Goal: Task Accomplishment & Management: Use online tool/utility

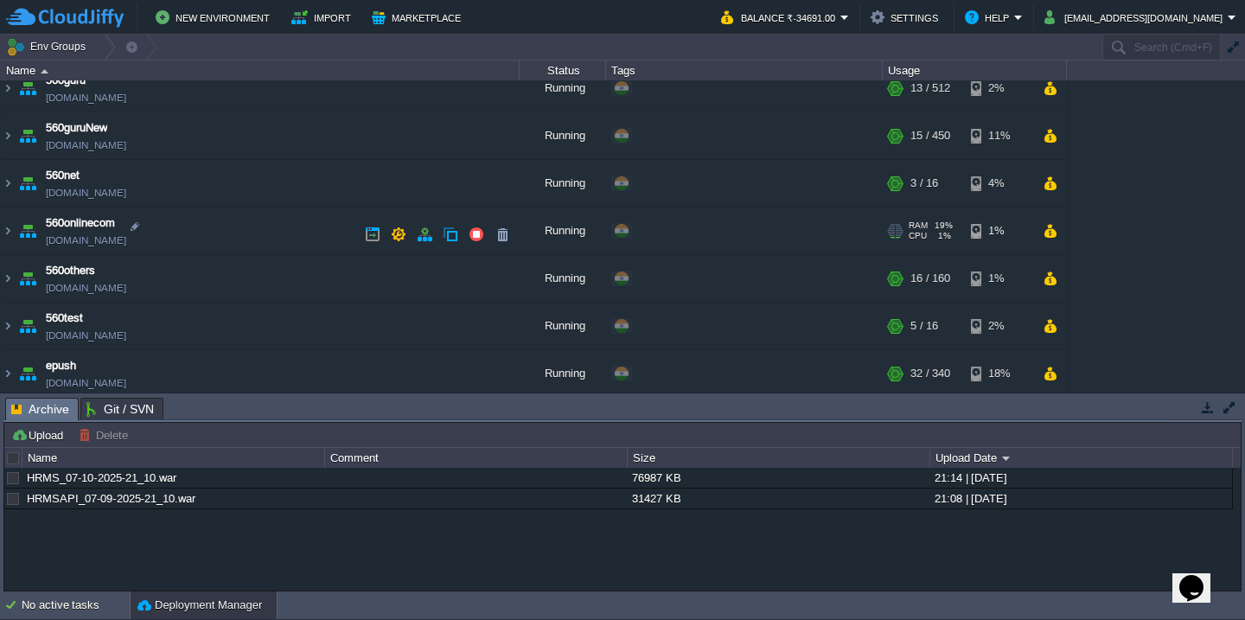
scroll to position [207, 0]
click at [253, 248] on td "560onlinecom [DOMAIN_NAME]" at bounding box center [260, 231] width 519 height 48
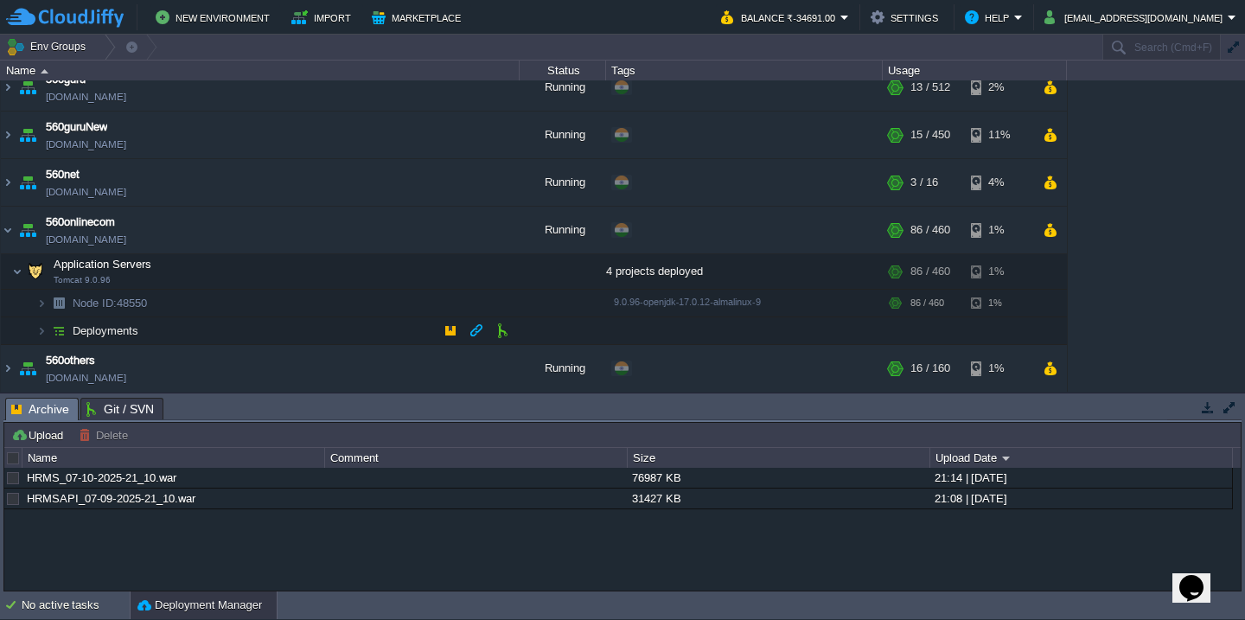
click at [231, 339] on td "Deployments" at bounding box center [260, 331] width 519 height 28
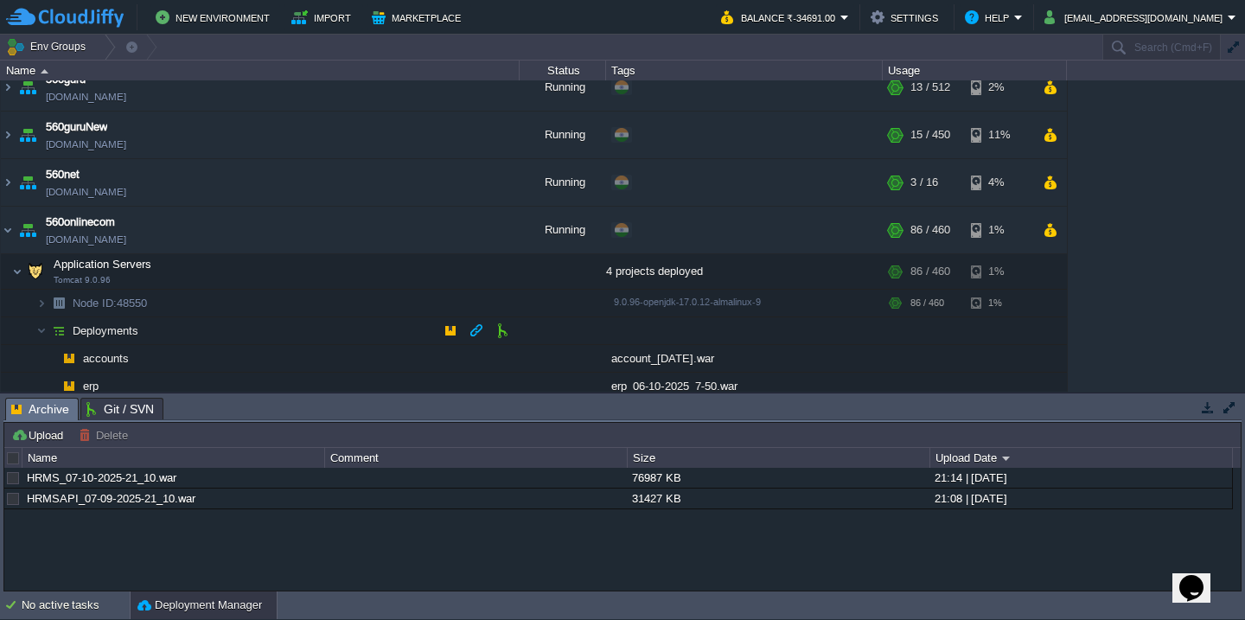
scroll to position [336, 0]
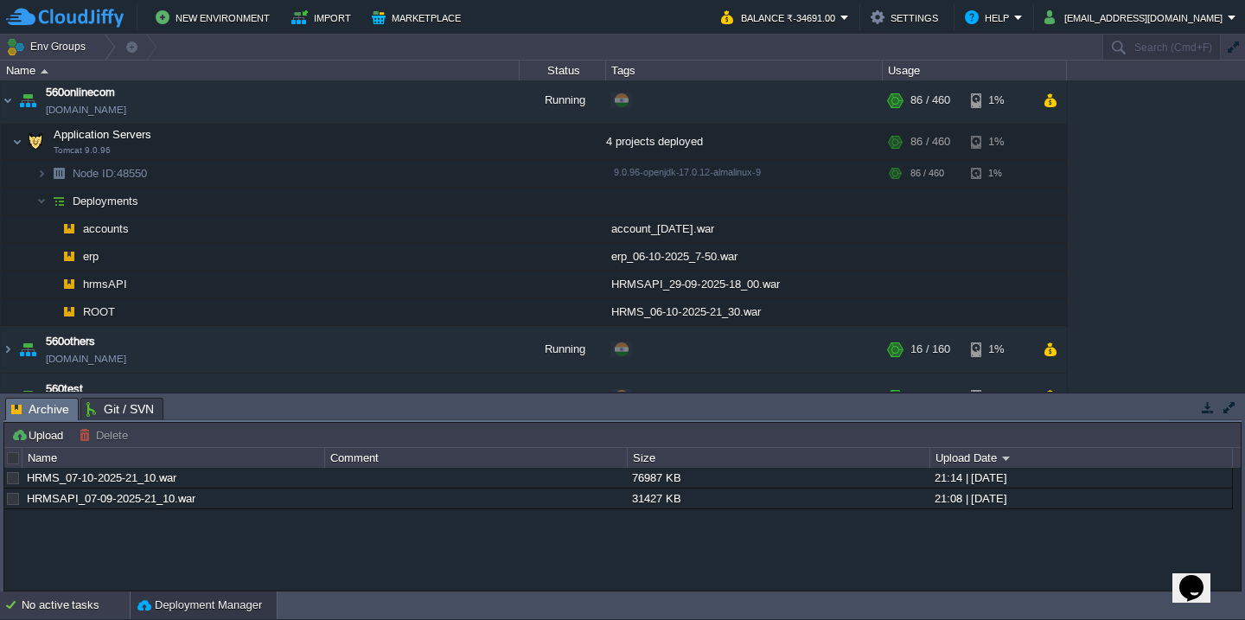
click at [52, 606] on div "No active tasks" at bounding box center [76, 605] width 108 height 28
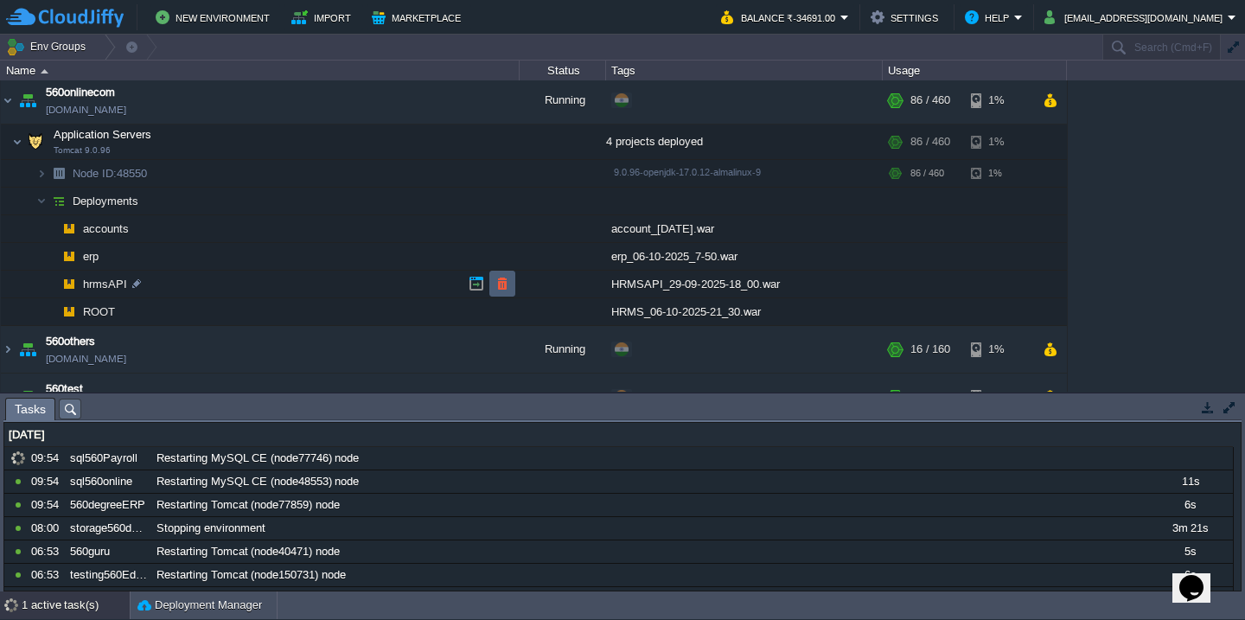
click at [510, 283] on td at bounding box center [502, 284] width 26 height 26
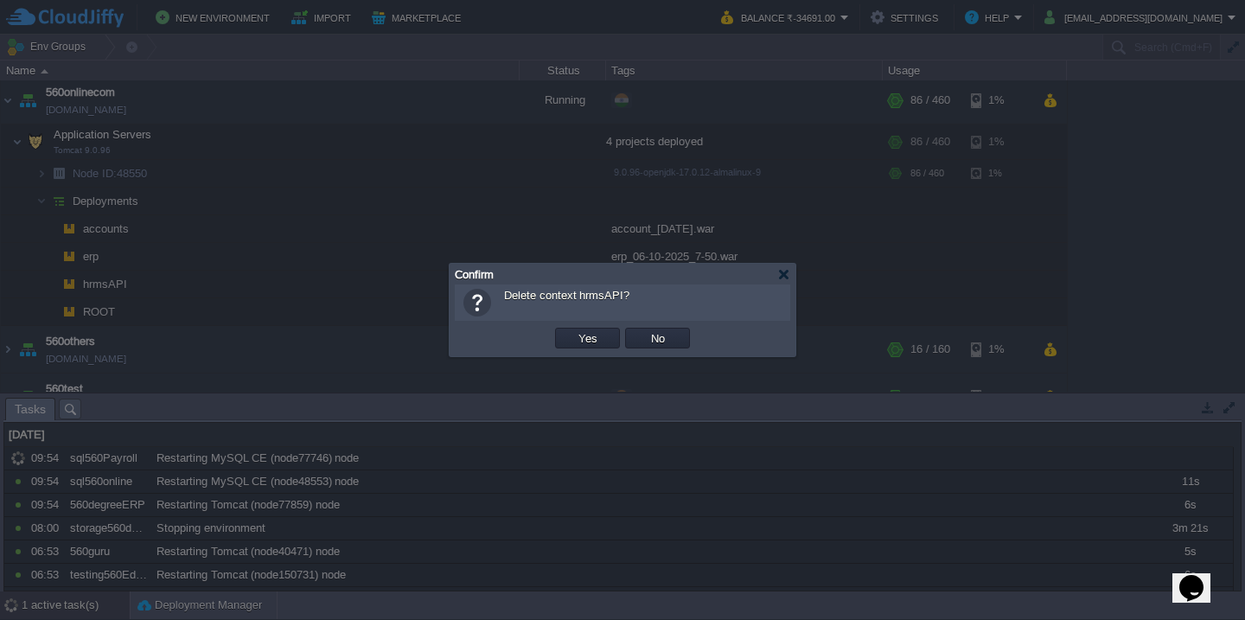
click at [573, 330] on button "Yes" at bounding box center [587, 338] width 29 height 16
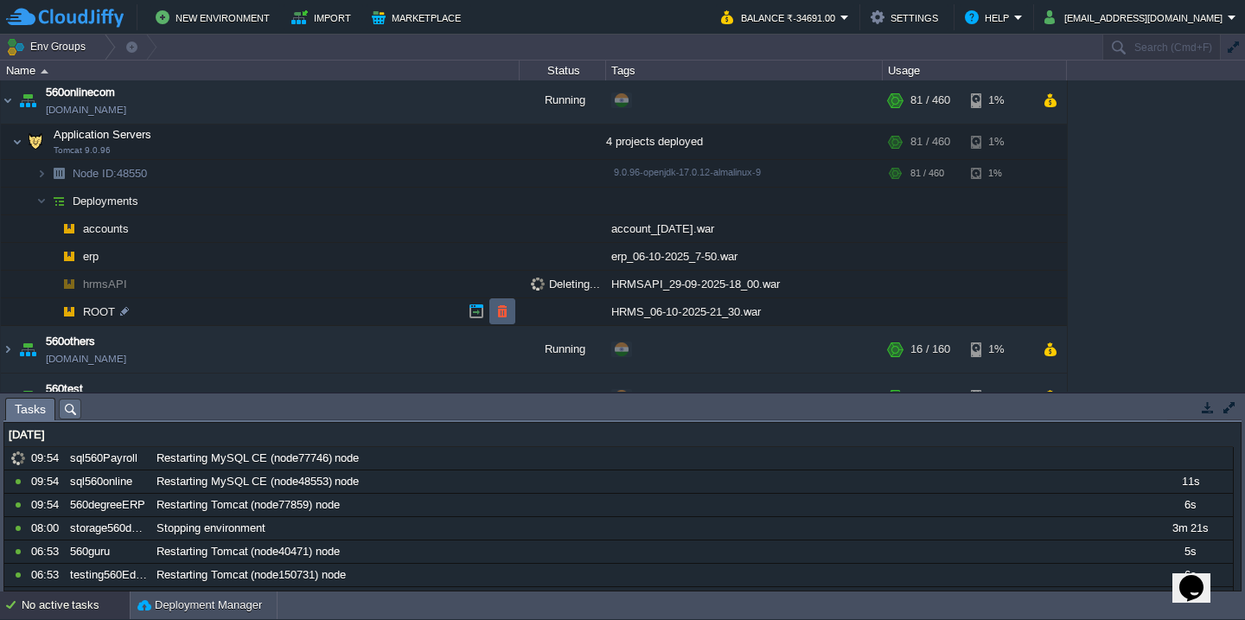
click at [501, 310] on button "button" at bounding box center [503, 312] width 16 height 16
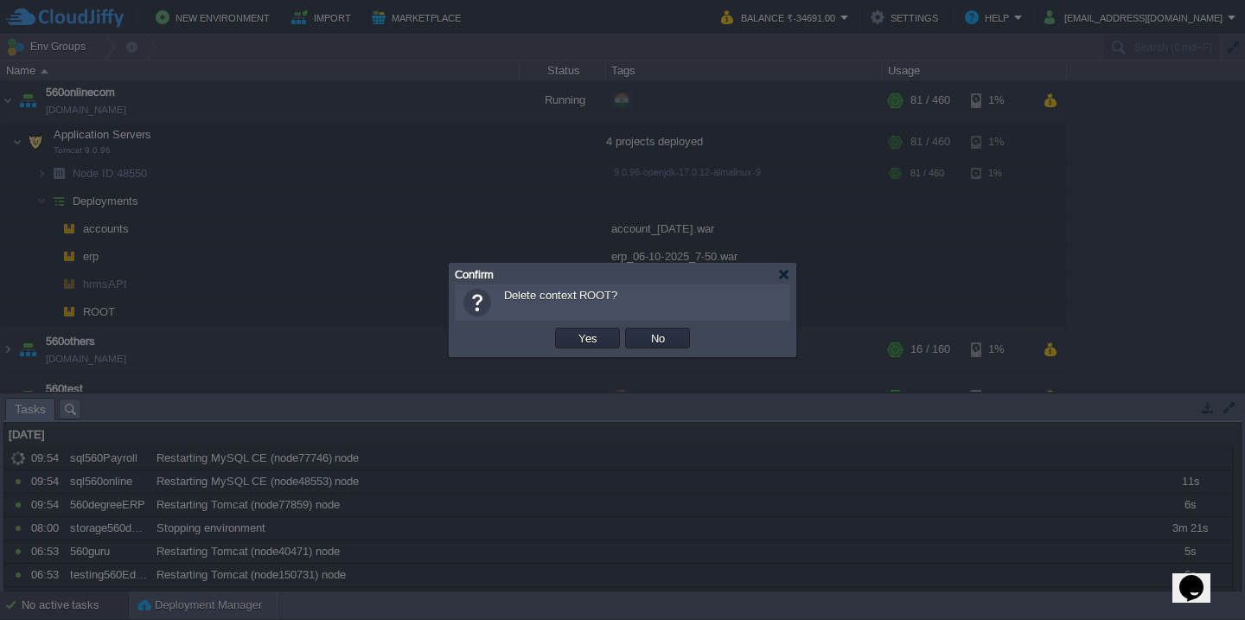
click at [573, 330] on button "Yes" at bounding box center [587, 338] width 29 height 16
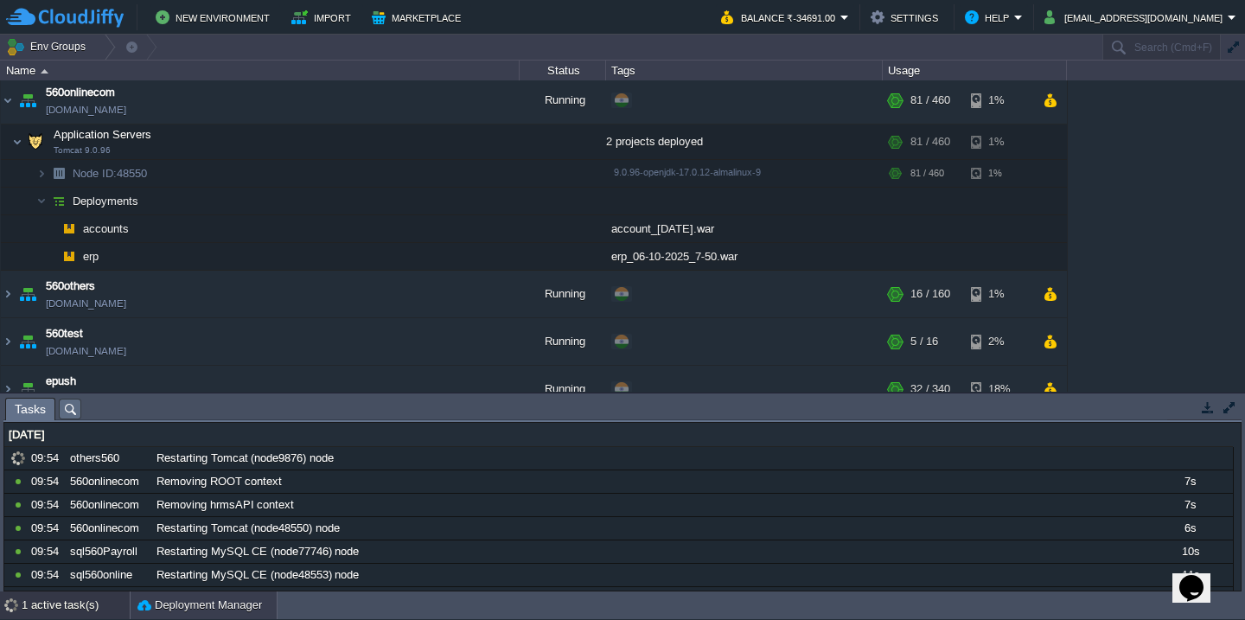
click at [160, 604] on button "Deployment Manager" at bounding box center [199, 605] width 125 height 17
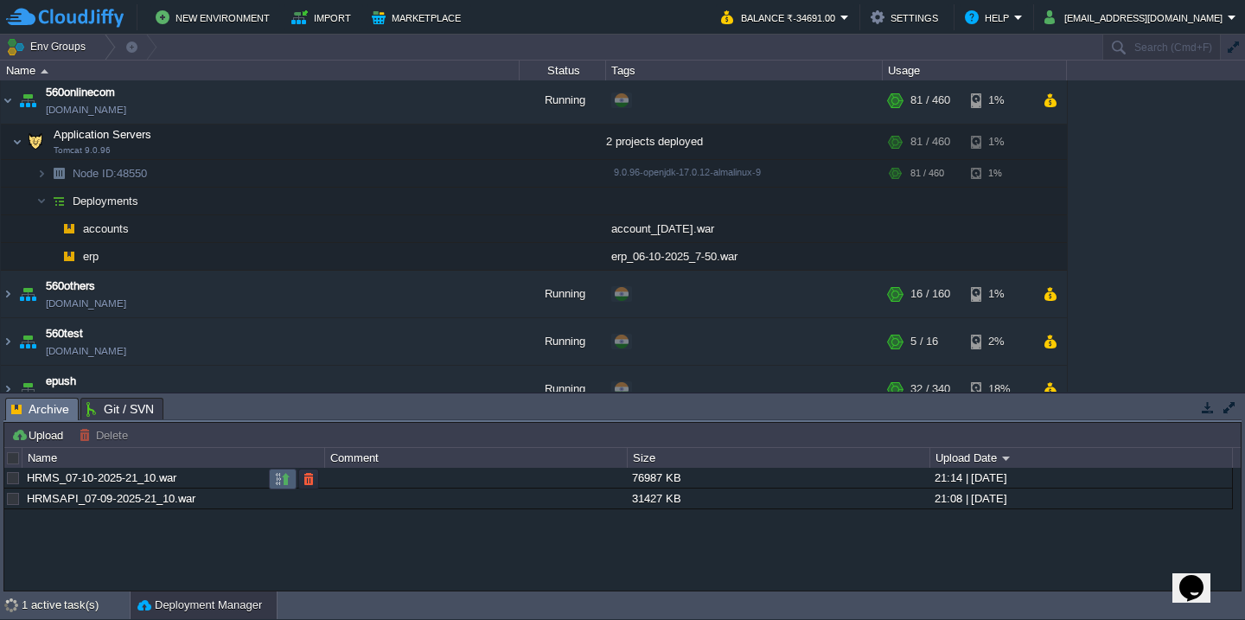
click at [282, 479] on button "button" at bounding box center [283, 479] width 16 height 16
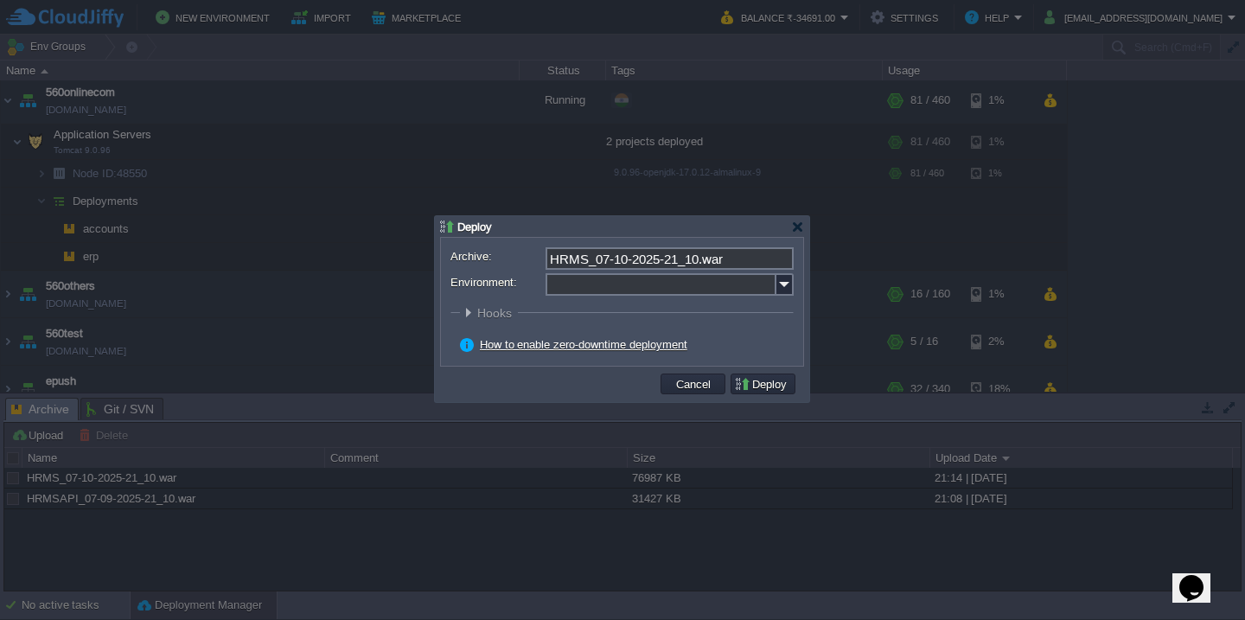
click at [638, 281] on input "Environment:" at bounding box center [661, 284] width 231 height 22
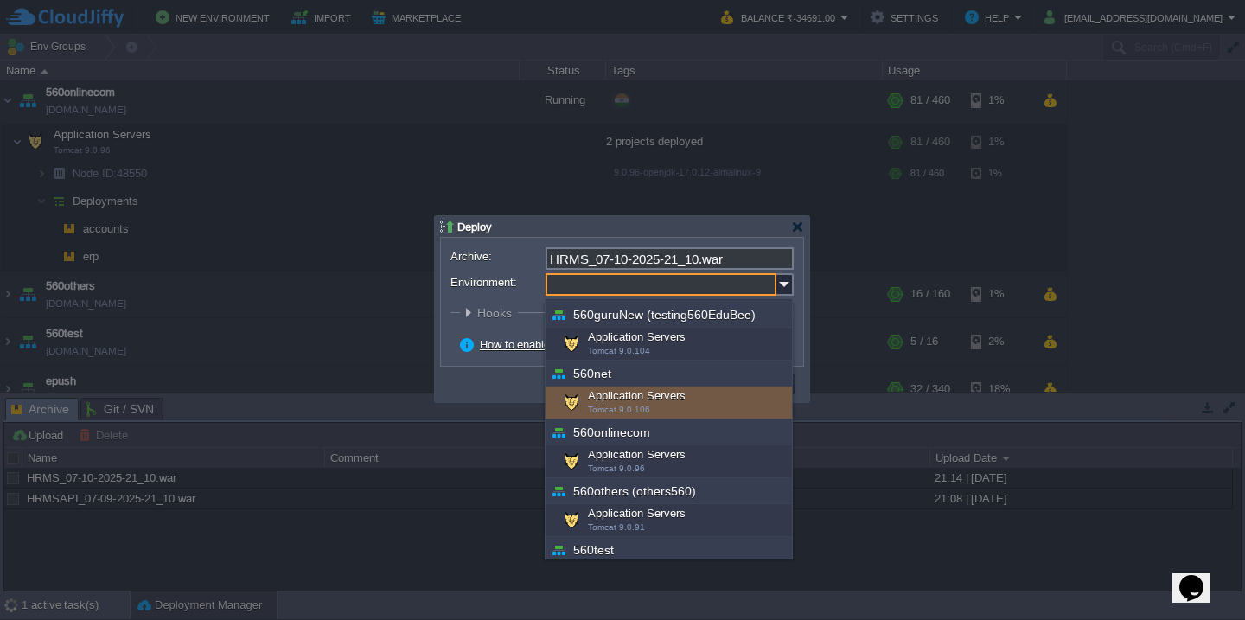
scroll to position [234, 0]
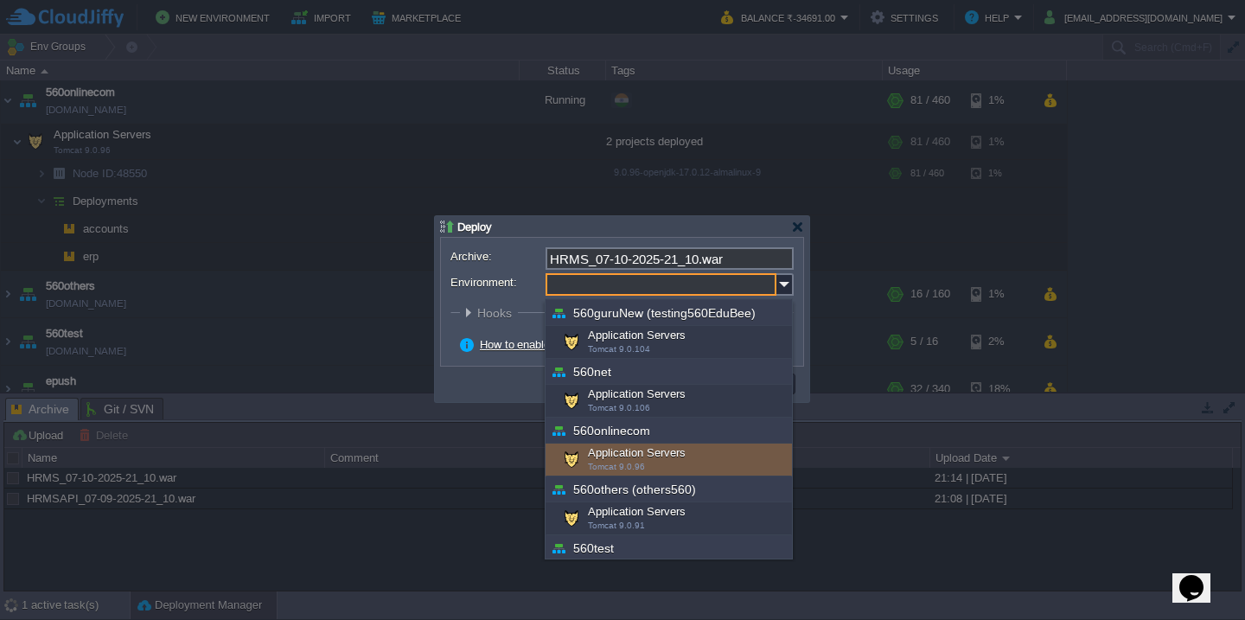
click at [649, 460] on div "Application Servers Tomcat 9.0.96" at bounding box center [669, 460] width 246 height 33
type input "Application Servers (560onlinecom)"
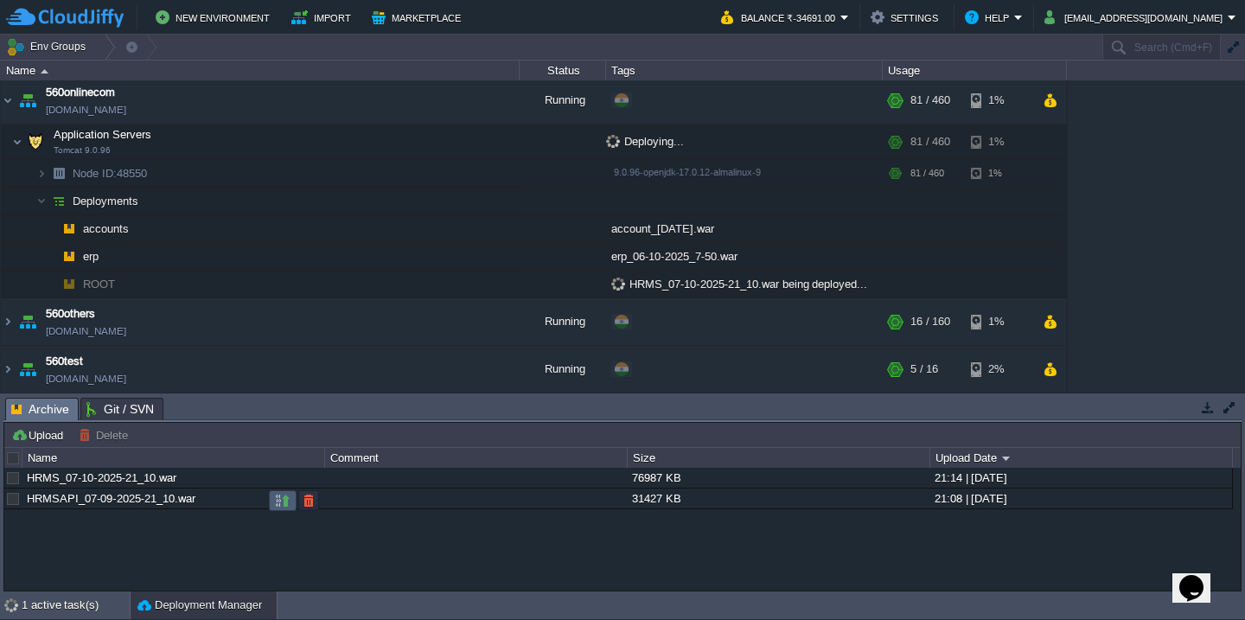
click at [278, 507] on button "button" at bounding box center [283, 501] width 16 height 16
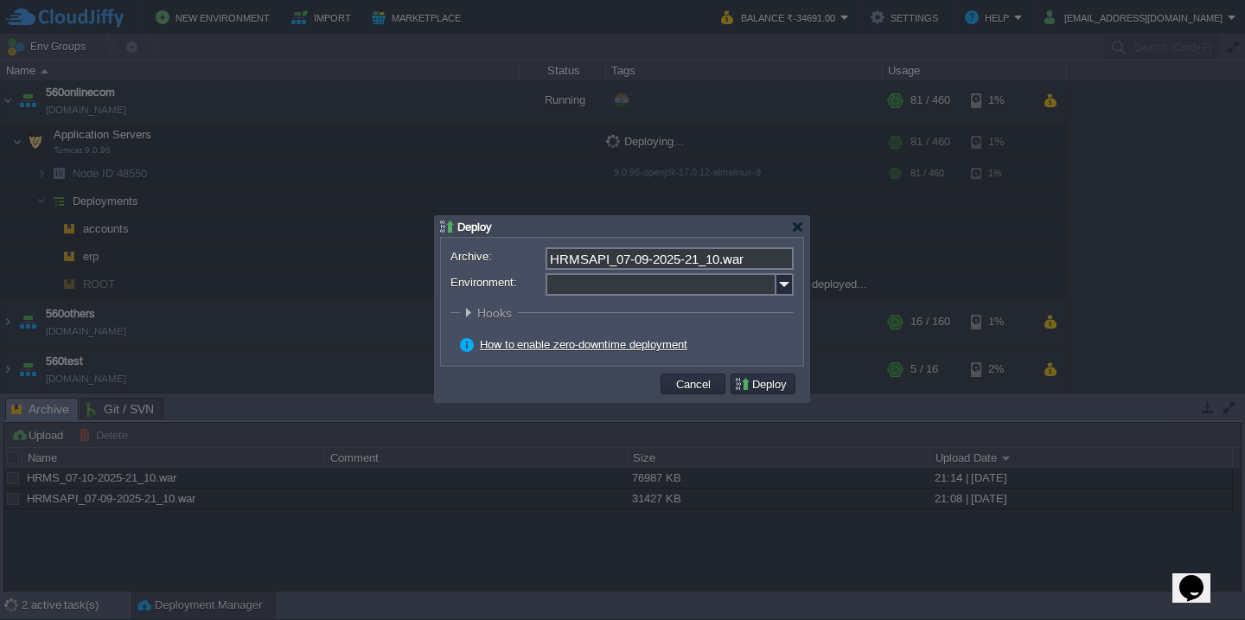
click at [672, 285] on input "Environment:" at bounding box center [661, 284] width 231 height 22
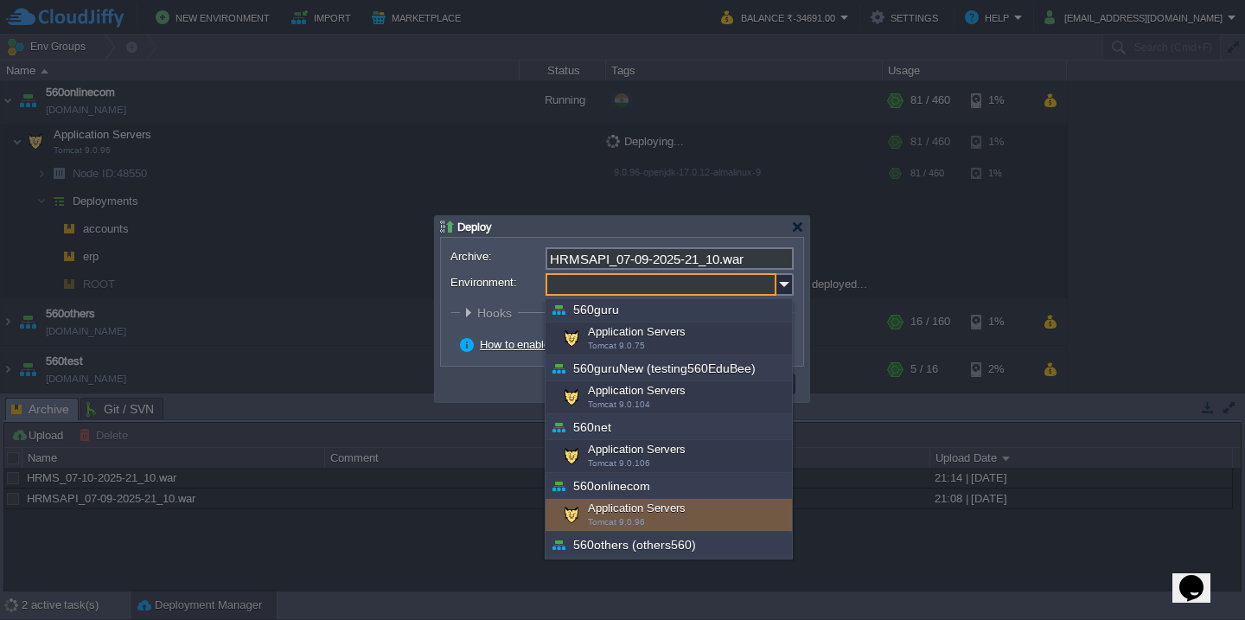
scroll to position [273, 0]
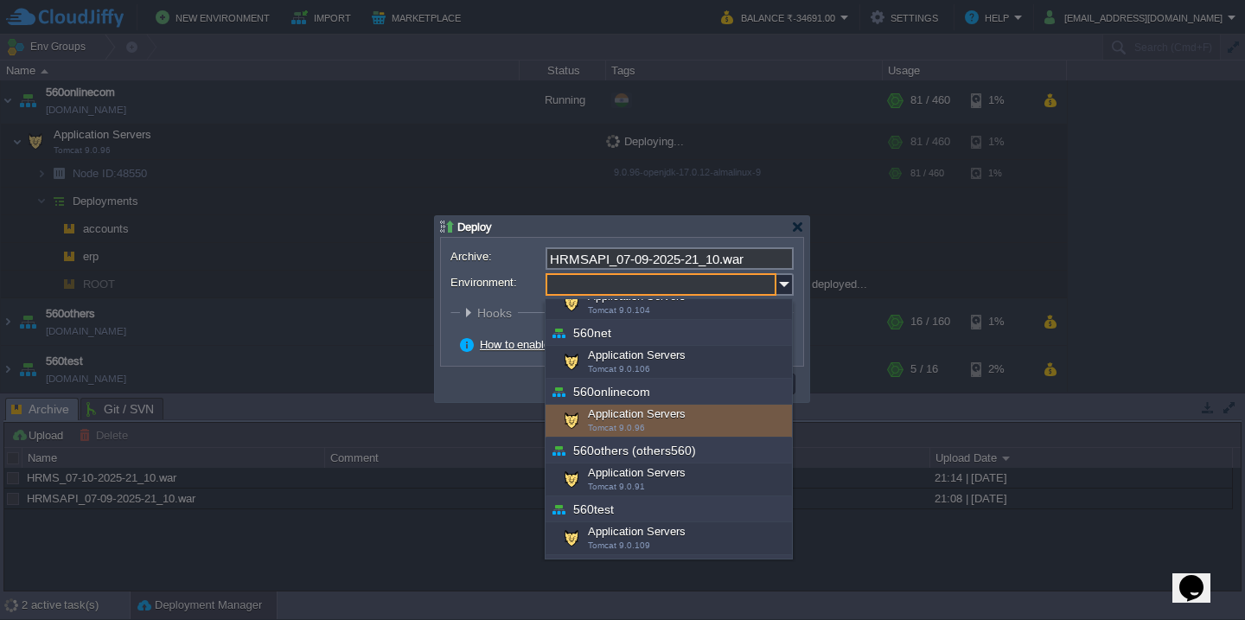
click at [646, 419] on div "Application Servers Tomcat 9.0.96" at bounding box center [669, 421] width 246 height 33
type input "Application Servers (560onlinecom)"
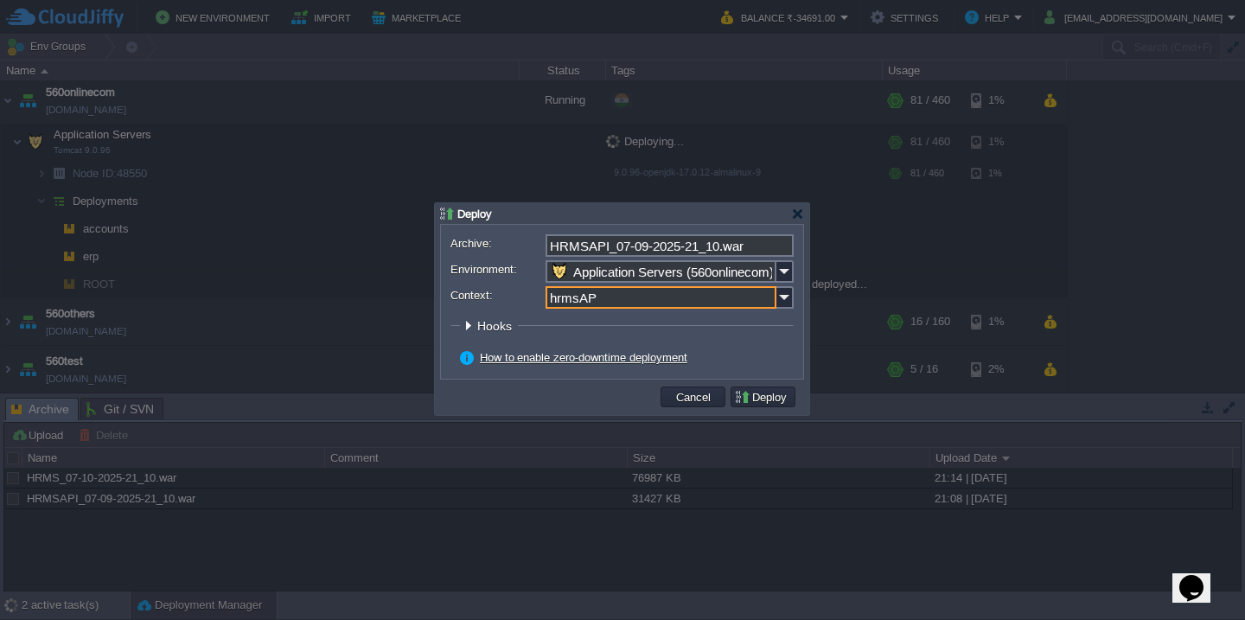
type input "hrmsAPI"
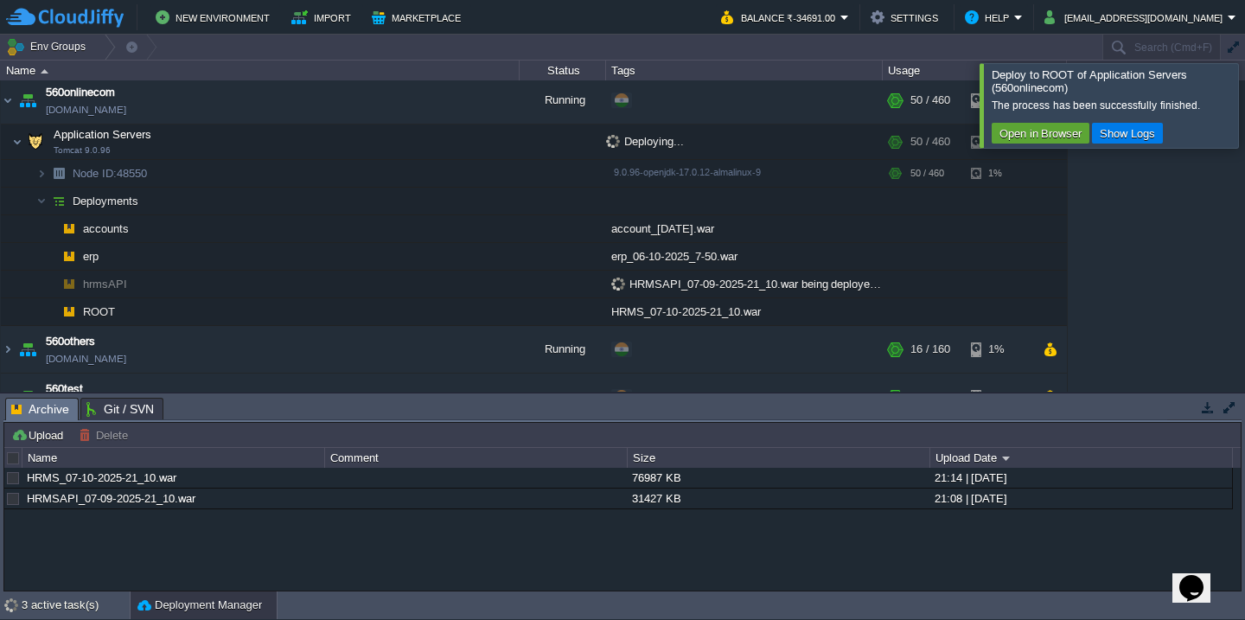
click at [1244, 110] on div at bounding box center [1266, 105] width 0 height 84
click at [1244, 84] on div at bounding box center [1266, 105] width 0 height 84
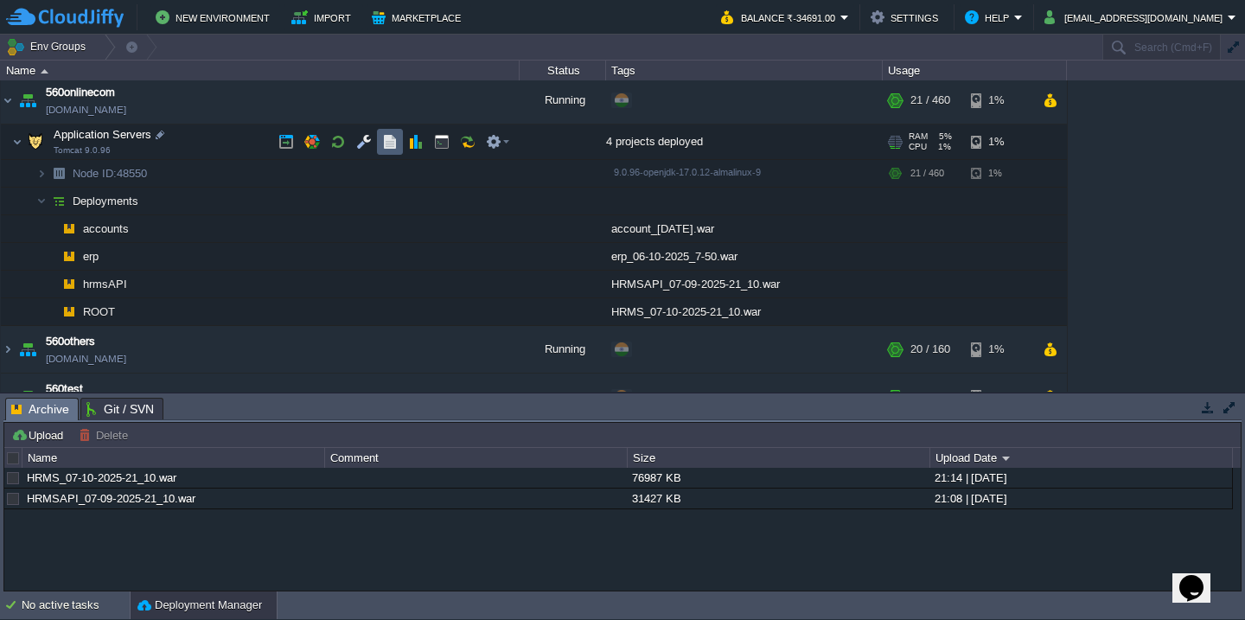
click at [385, 146] on button "button" at bounding box center [390, 142] width 16 height 16
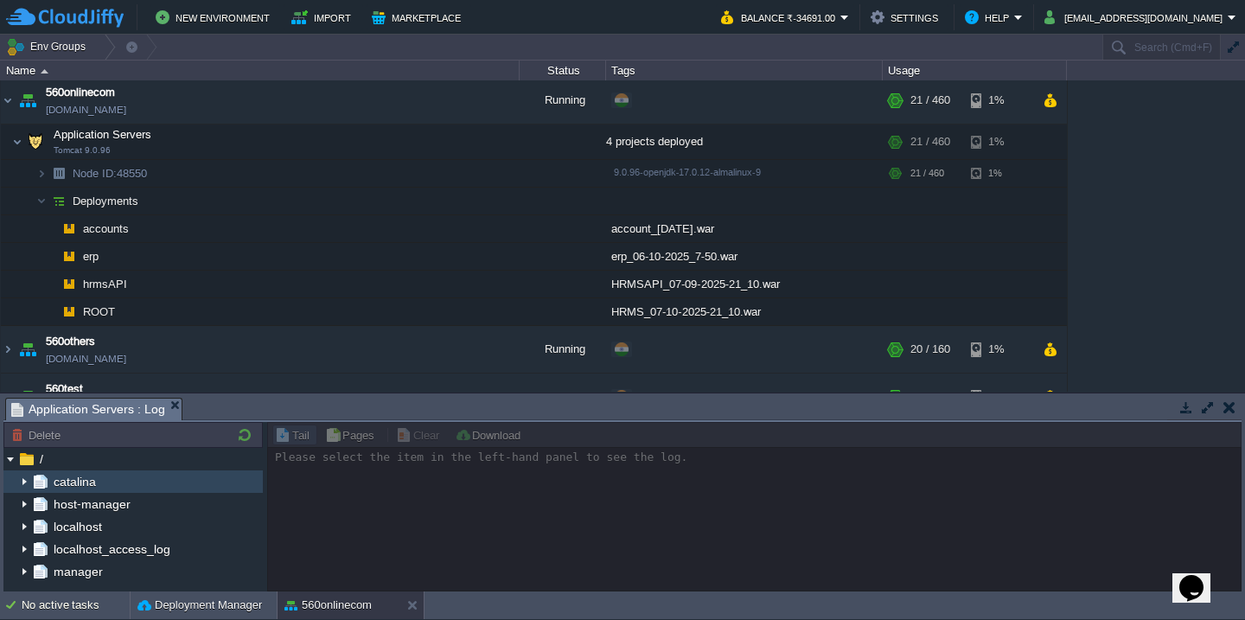
click at [27, 481] on img at bounding box center [24, 481] width 14 height 22
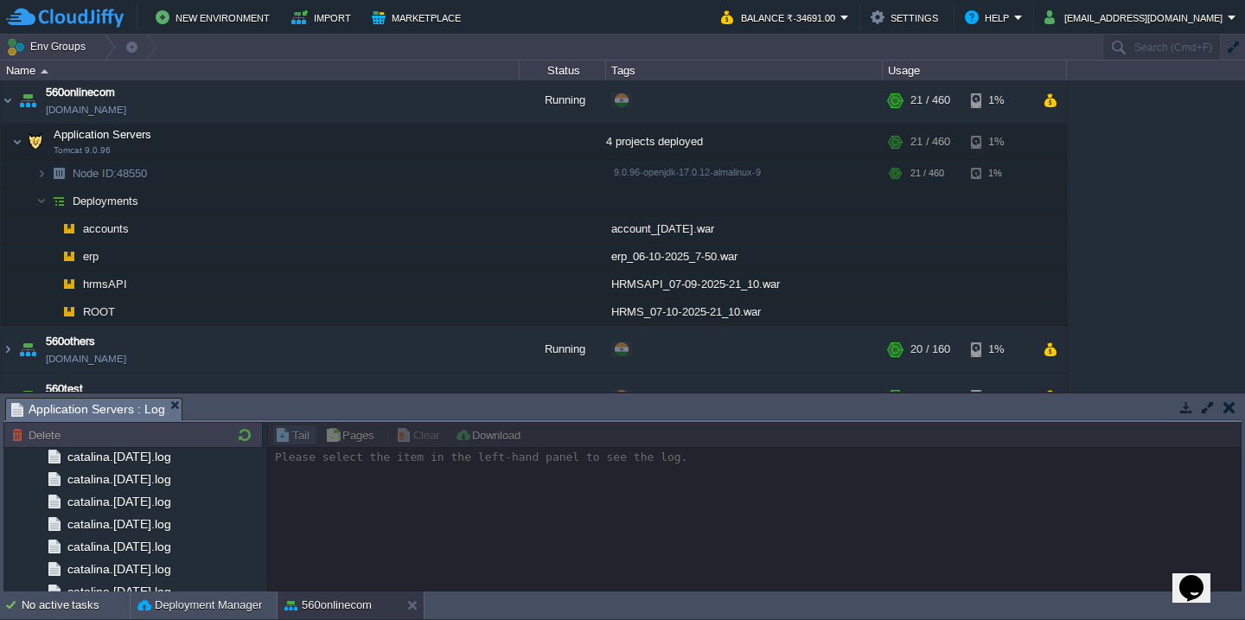
scroll to position [2061, 0]
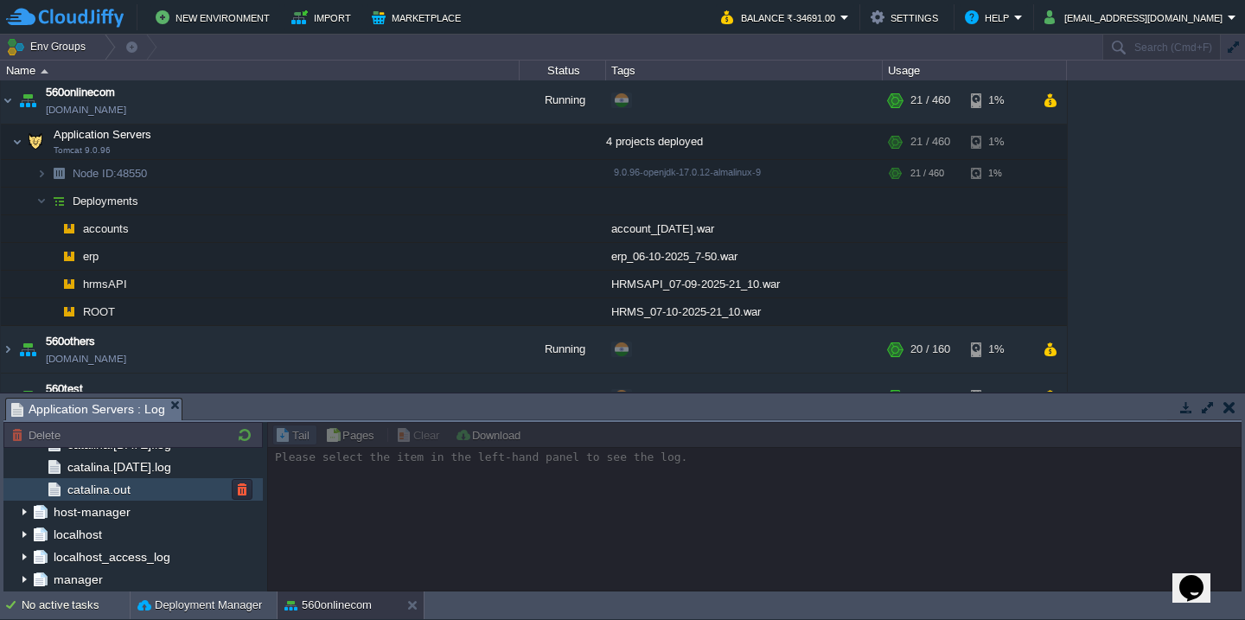
click at [125, 489] on span "catalina.out" at bounding box center [98, 490] width 69 height 16
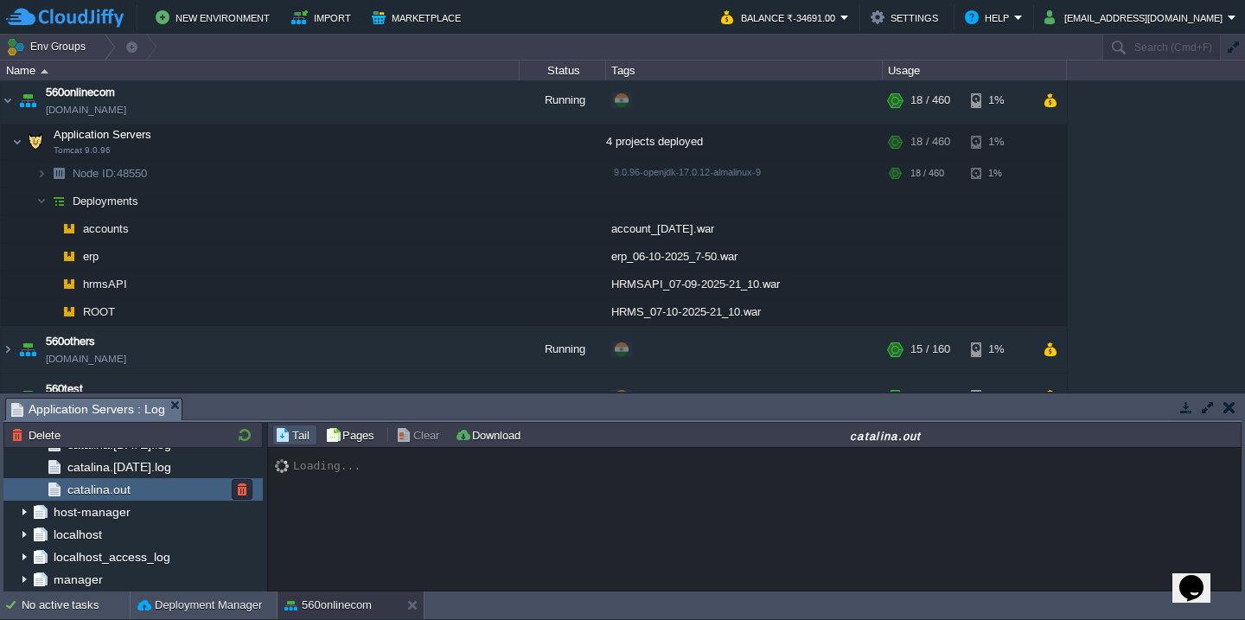
scroll to position [27086, 0]
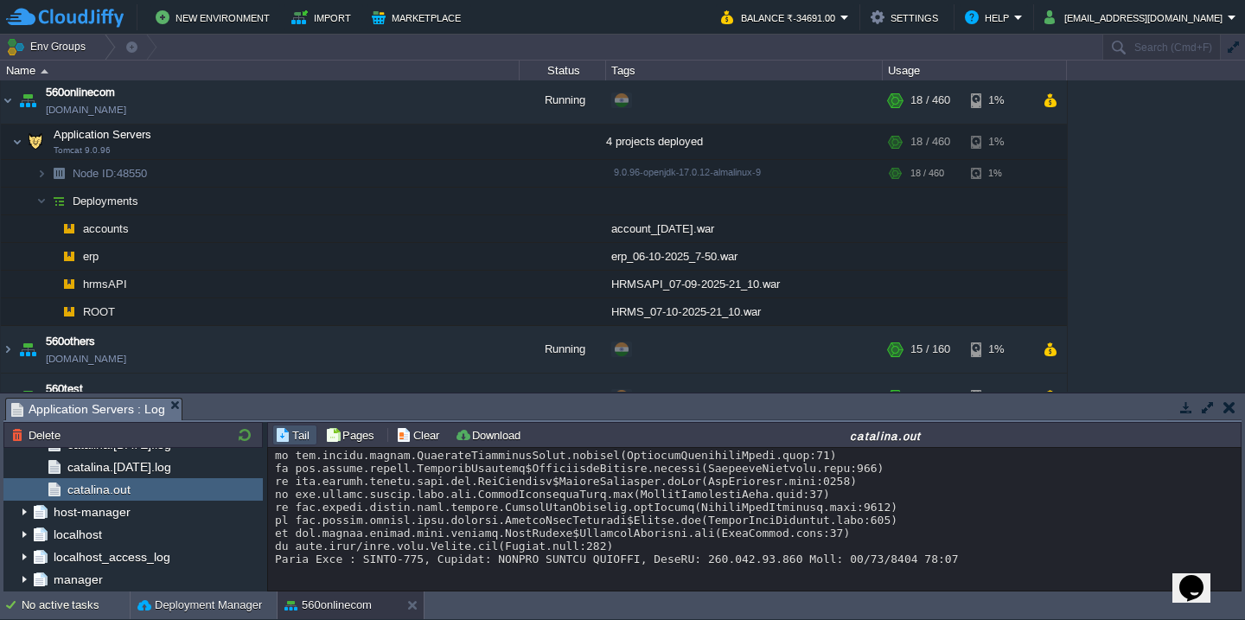
click at [1207, 400] on button "button" at bounding box center [1208, 408] width 16 height 16
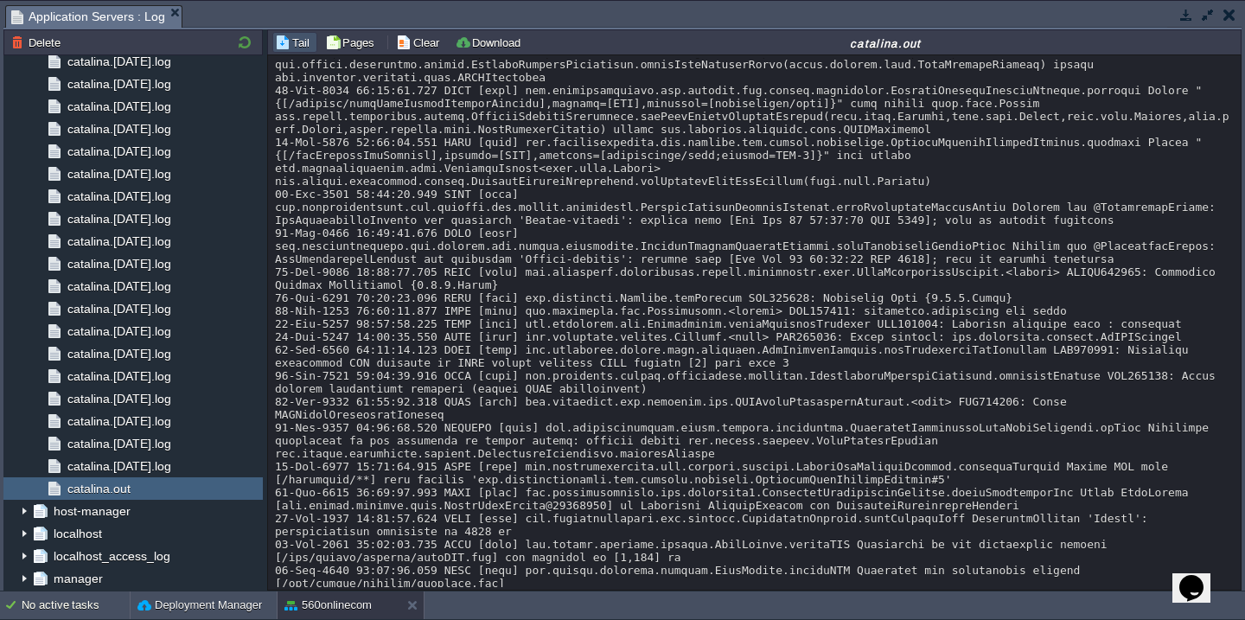
scroll to position [24132, 0]
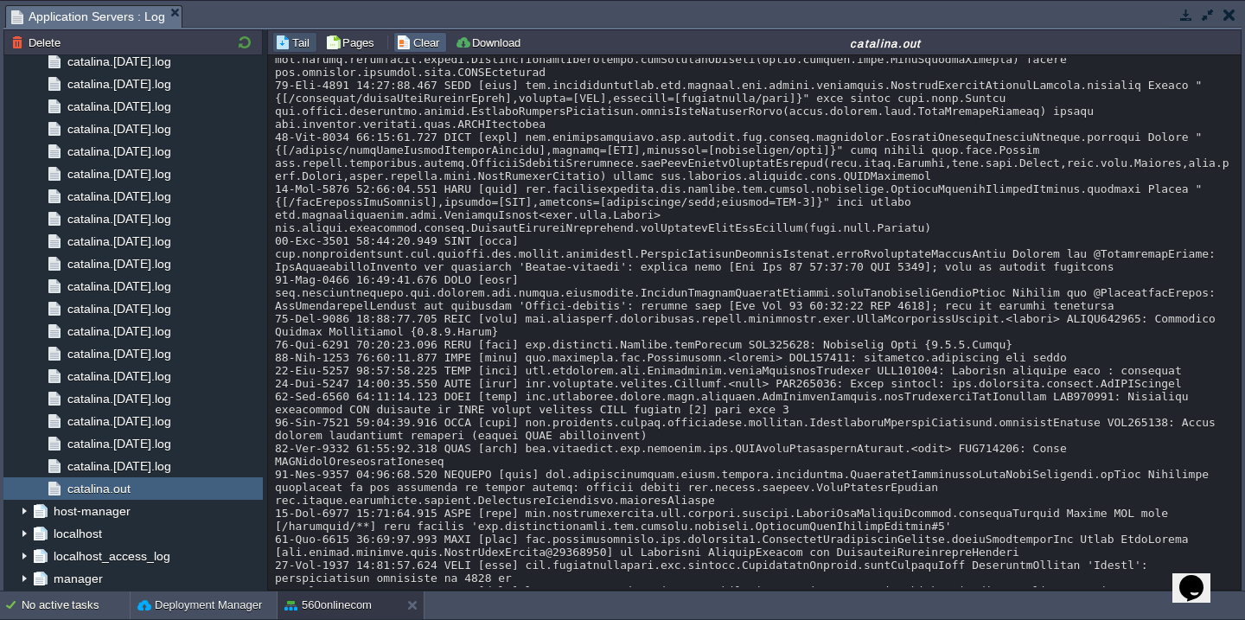
click at [430, 47] on button "Clear" at bounding box center [420, 43] width 48 height 16
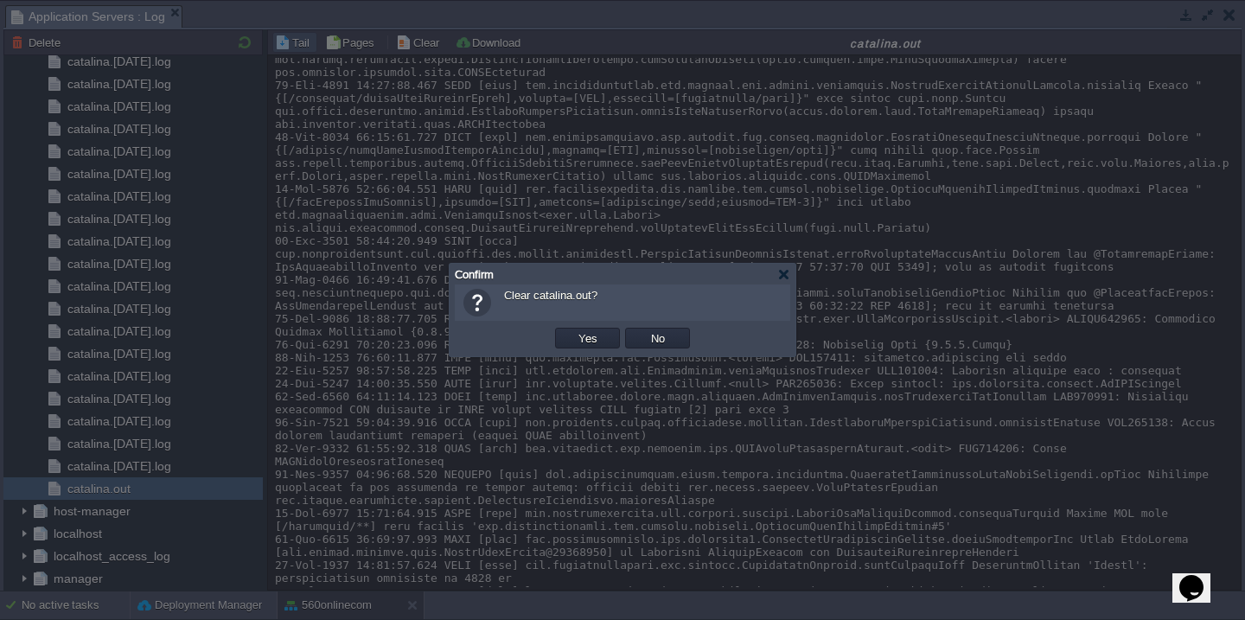
click at [573, 330] on button "Yes" at bounding box center [587, 338] width 29 height 16
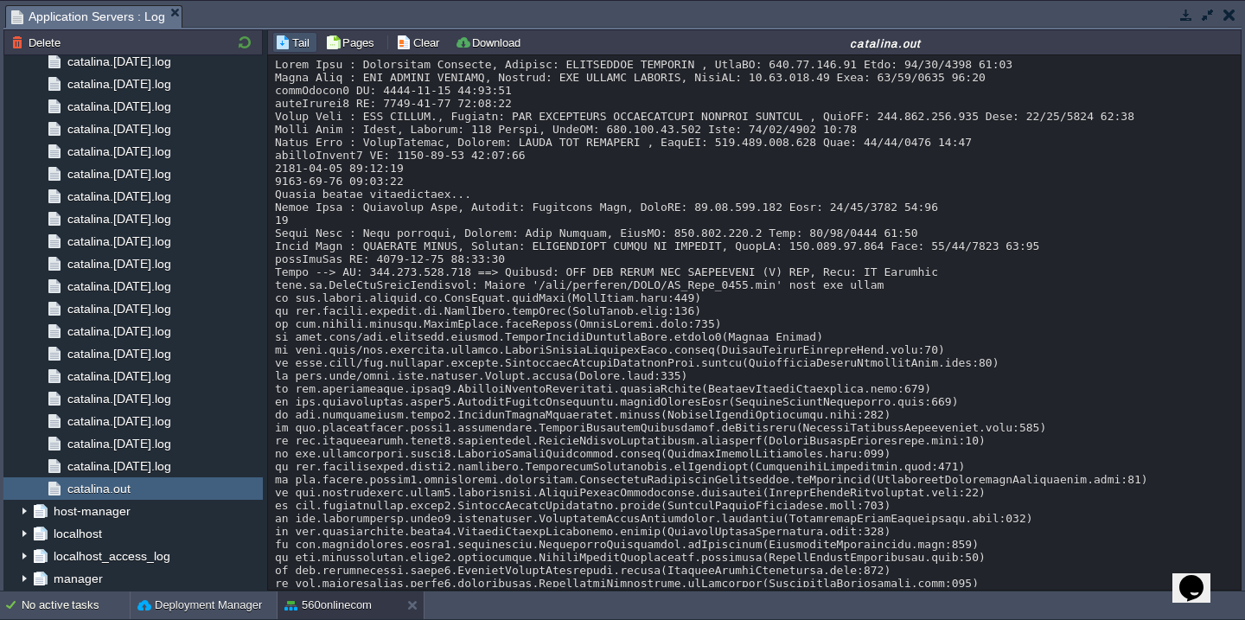
scroll to position [713, 0]
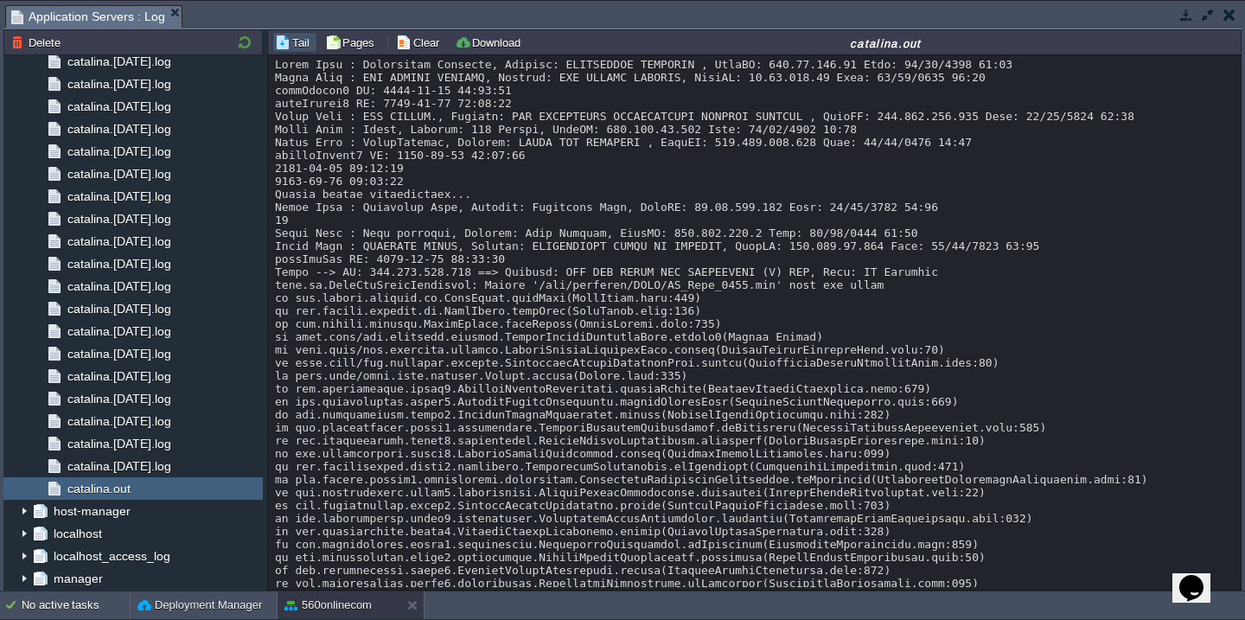
scroll to position [726, 0]
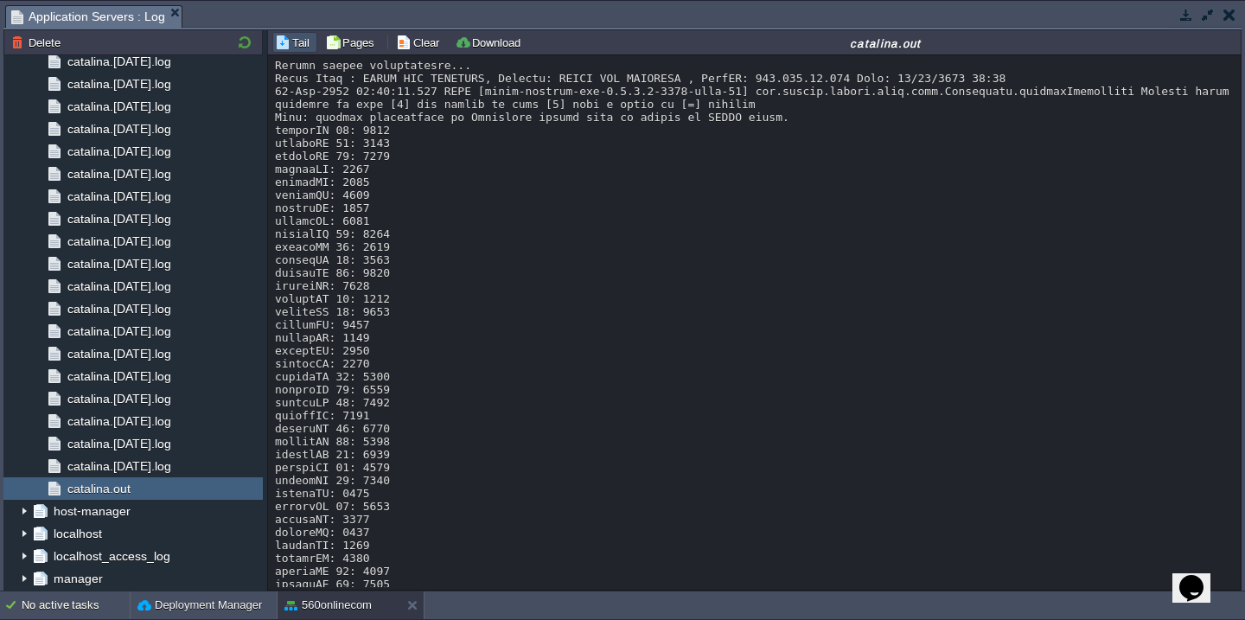
scroll to position [24308, 0]
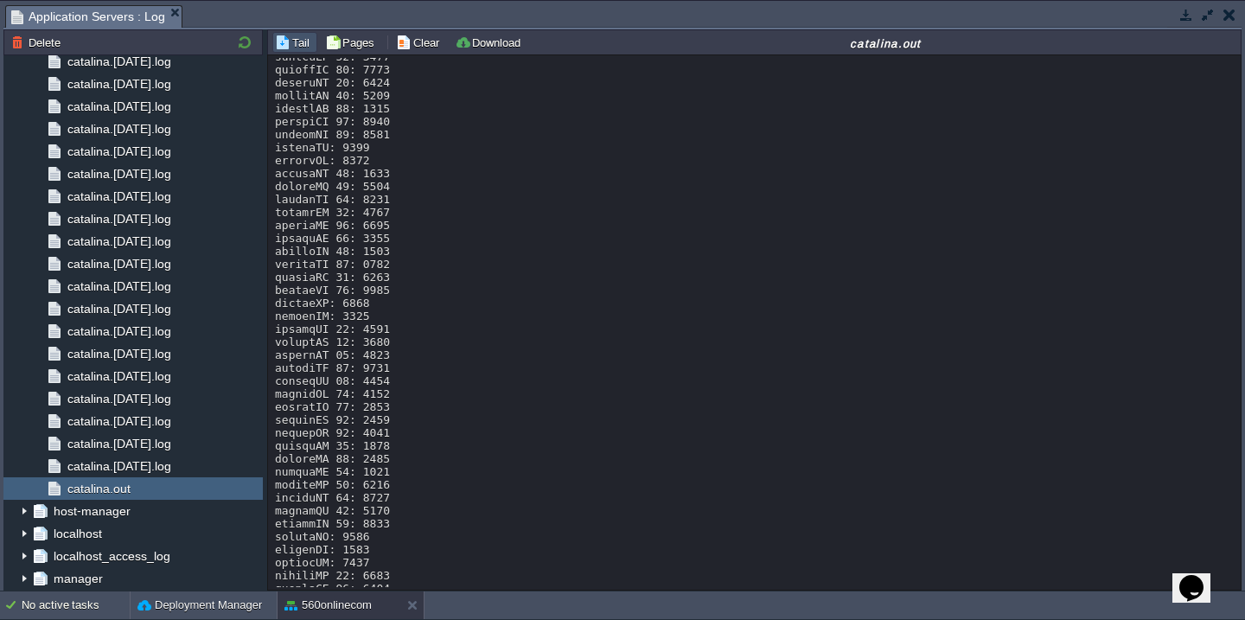
scroll to position [25501, 0]
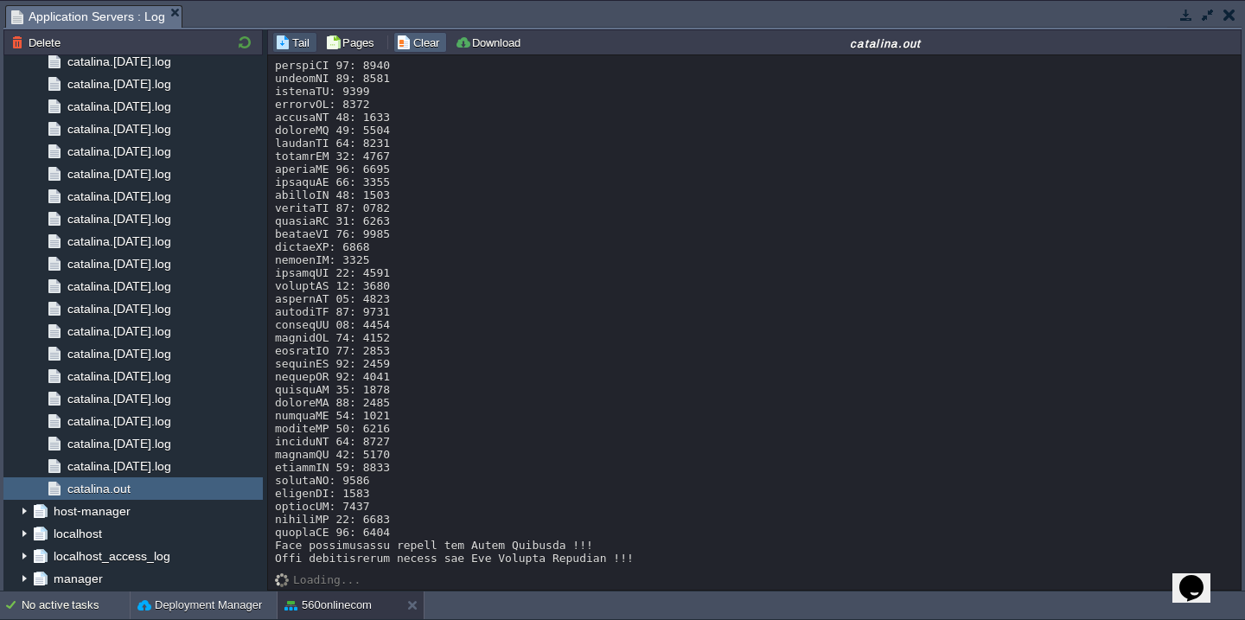
click at [419, 44] on button "Clear" at bounding box center [420, 43] width 48 height 16
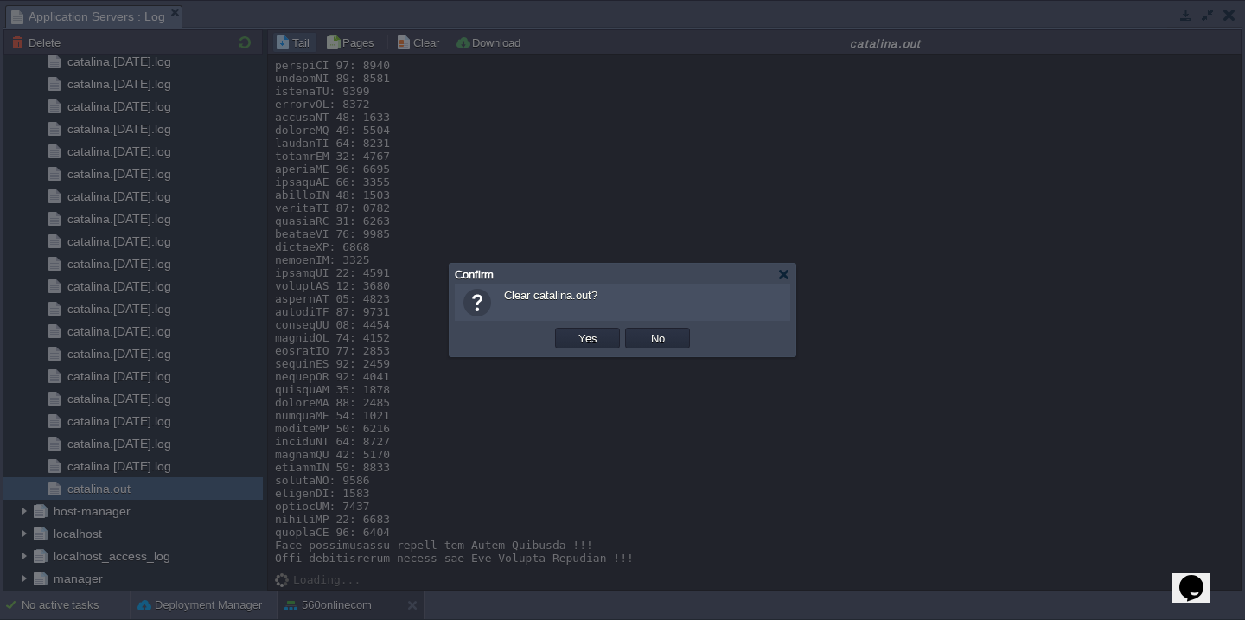
click at [573, 330] on button "Yes" at bounding box center [587, 338] width 29 height 16
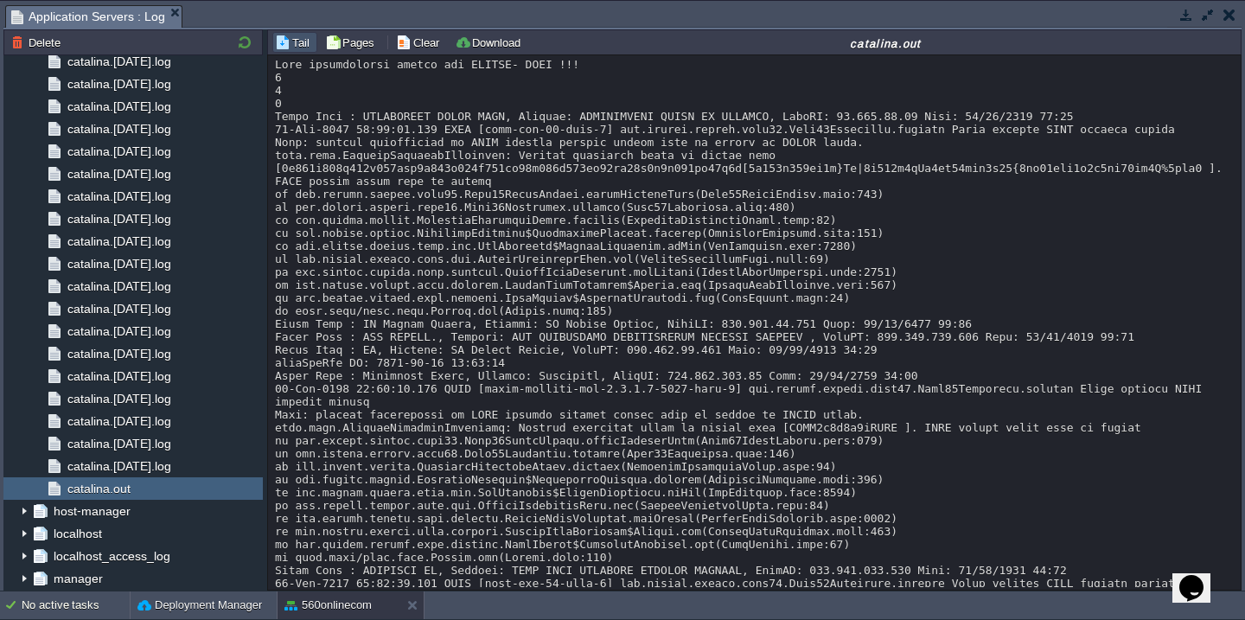
scroll to position [220, 0]
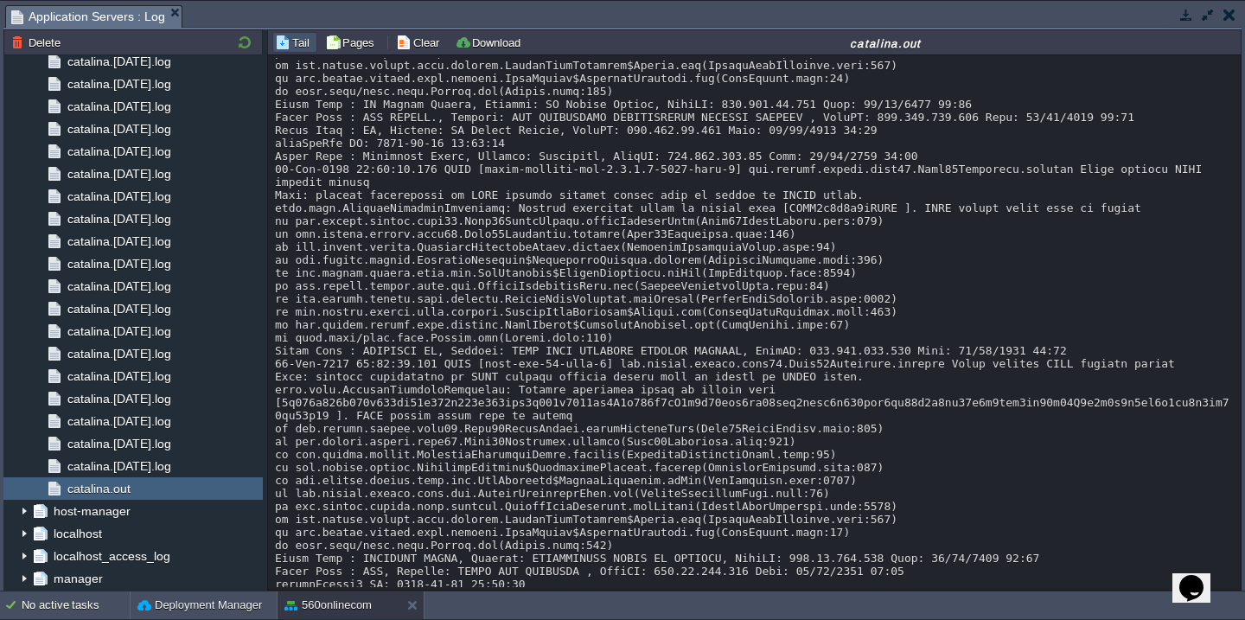
click at [600, 350] on div at bounding box center [754, 233] width 959 height 791
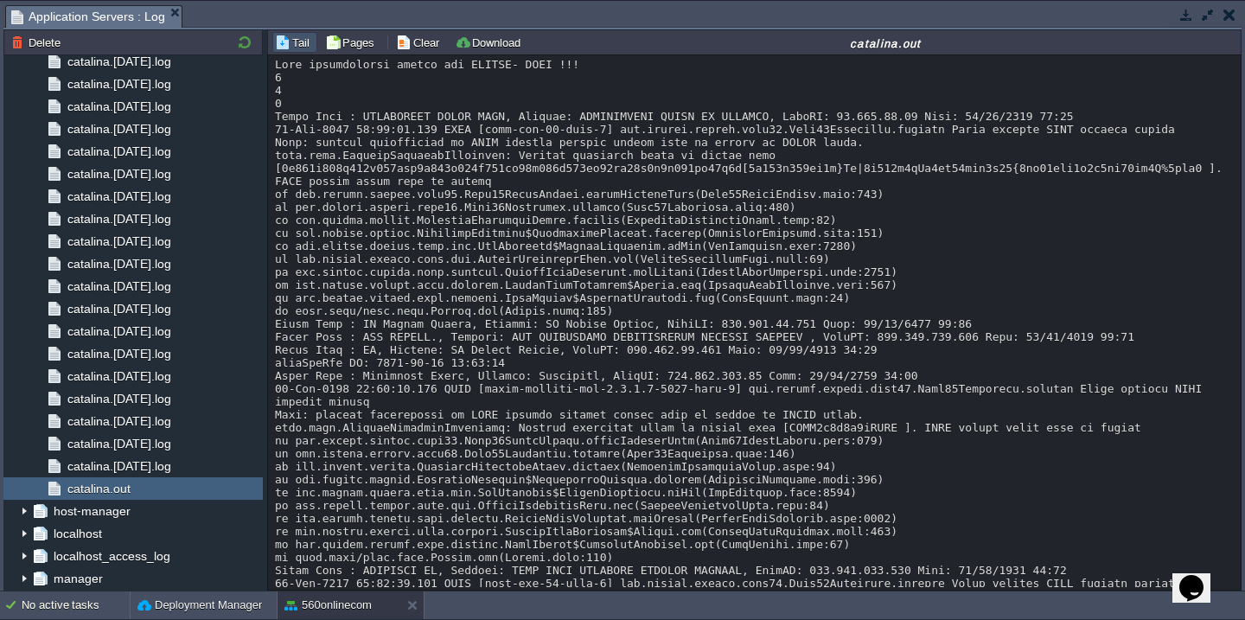
scroll to position [297, 0]
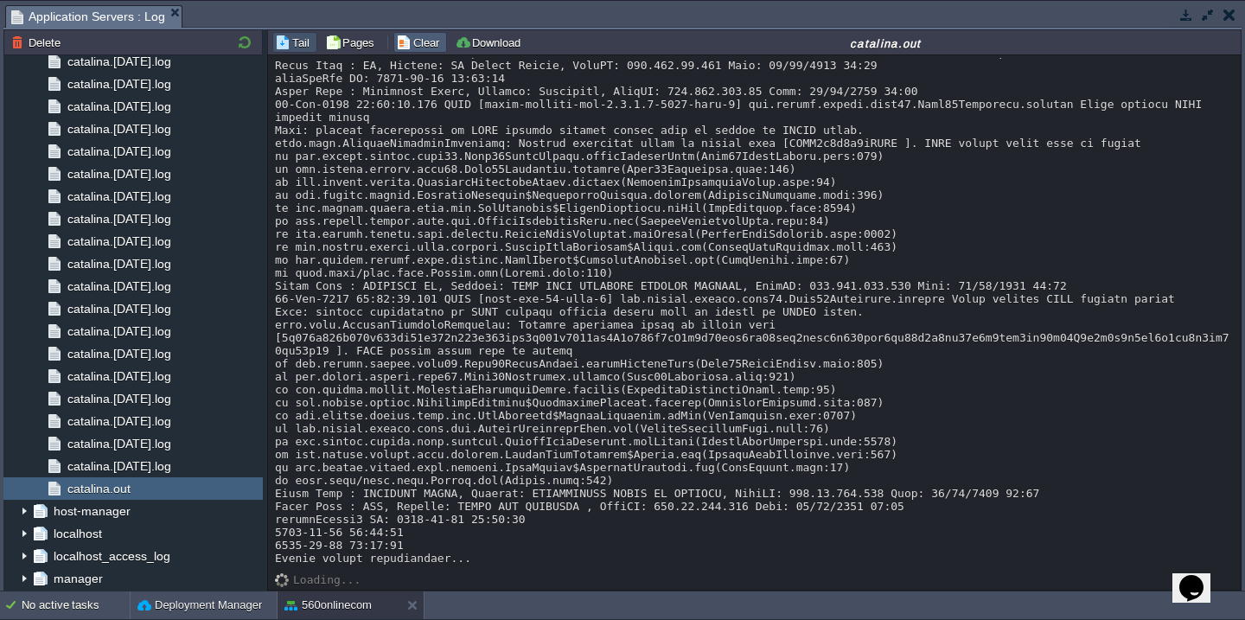
click at [402, 35] on button "Clear" at bounding box center [420, 43] width 48 height 16
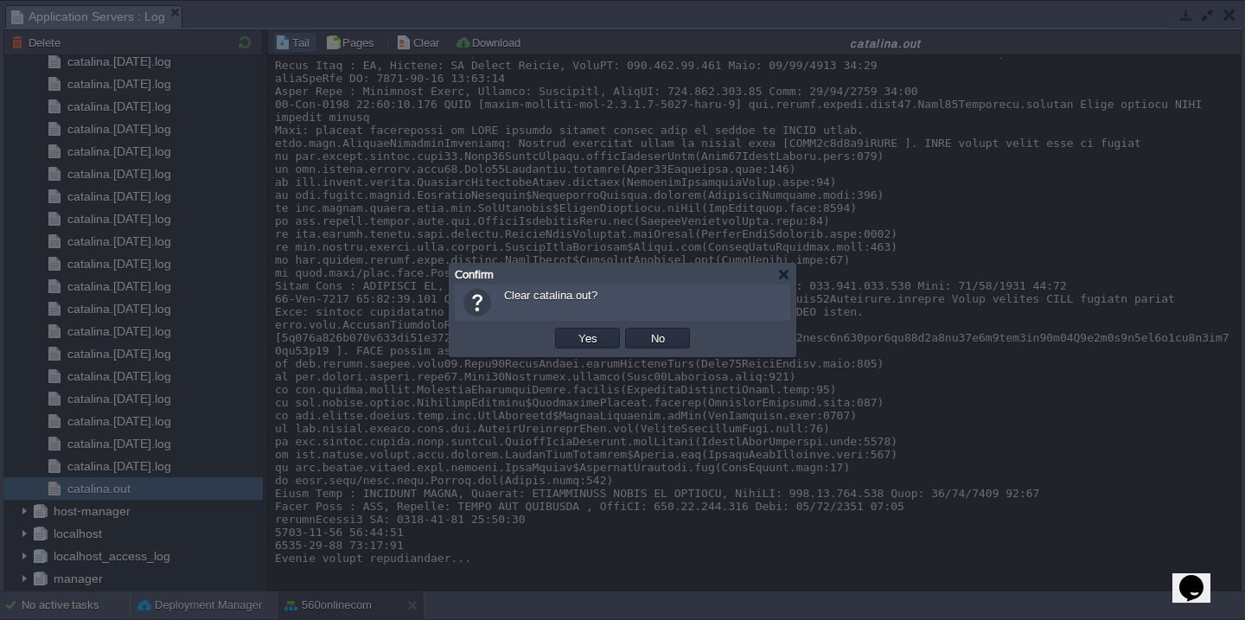
click at [573, 330] on button "Yes" at bounding box center [587, 338] width 29 height 16
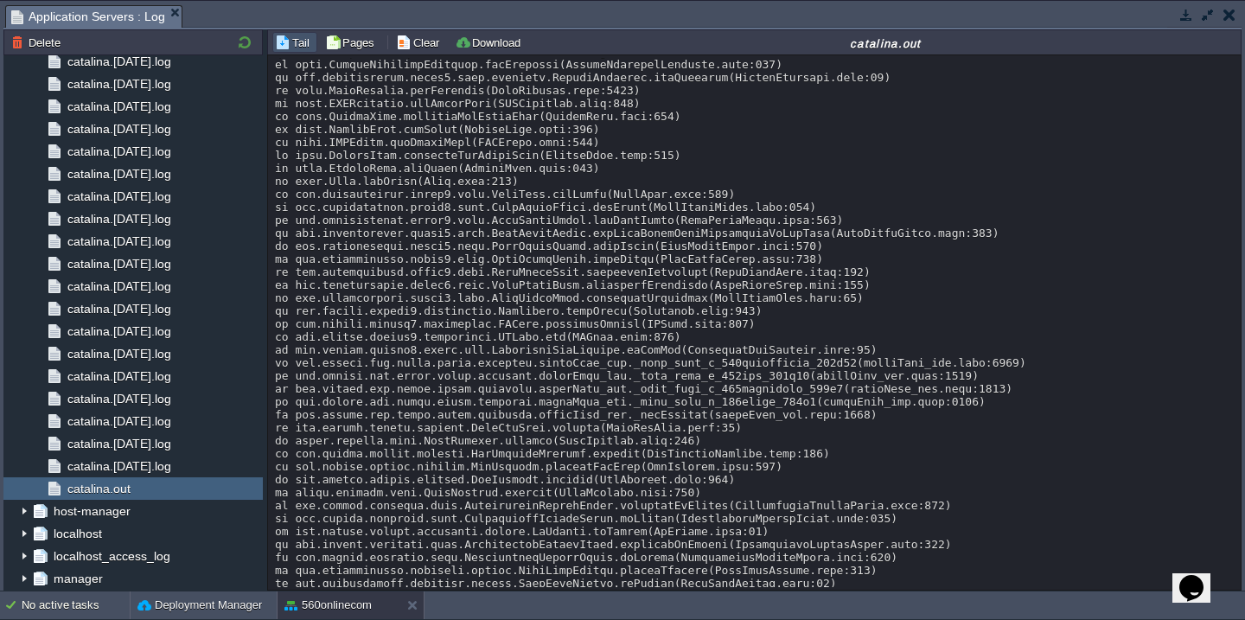
scroll to position [1414, 0]
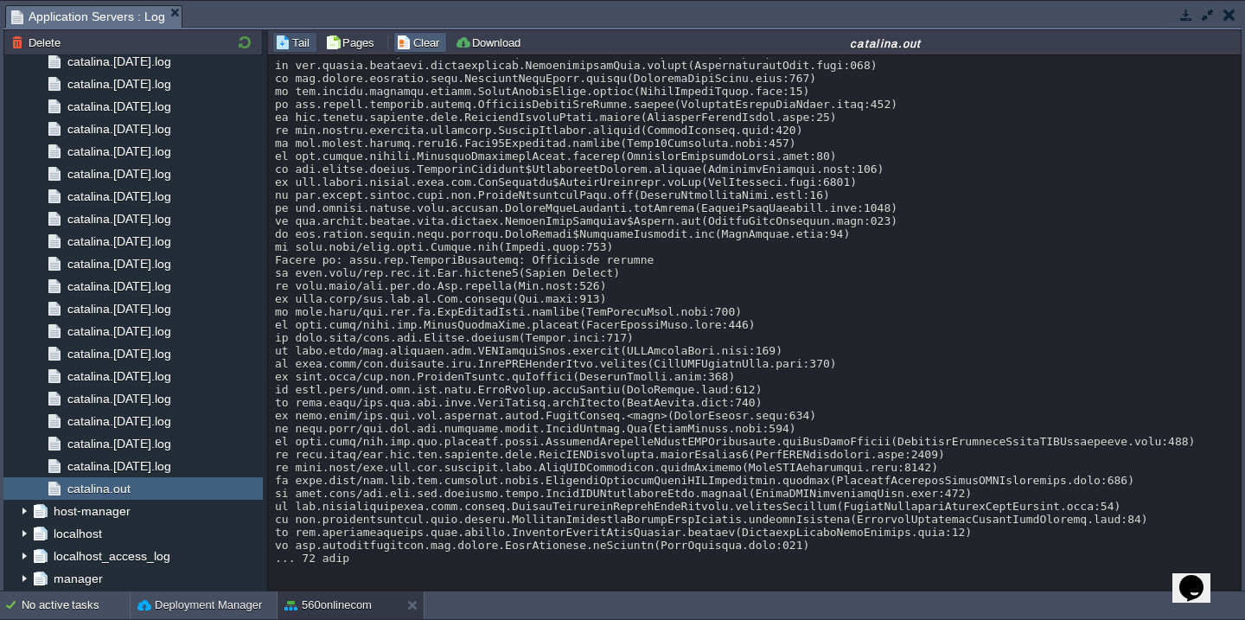
click at [412, 40] on button "Clear" at bounding box center [420, 43] width 48 height 16
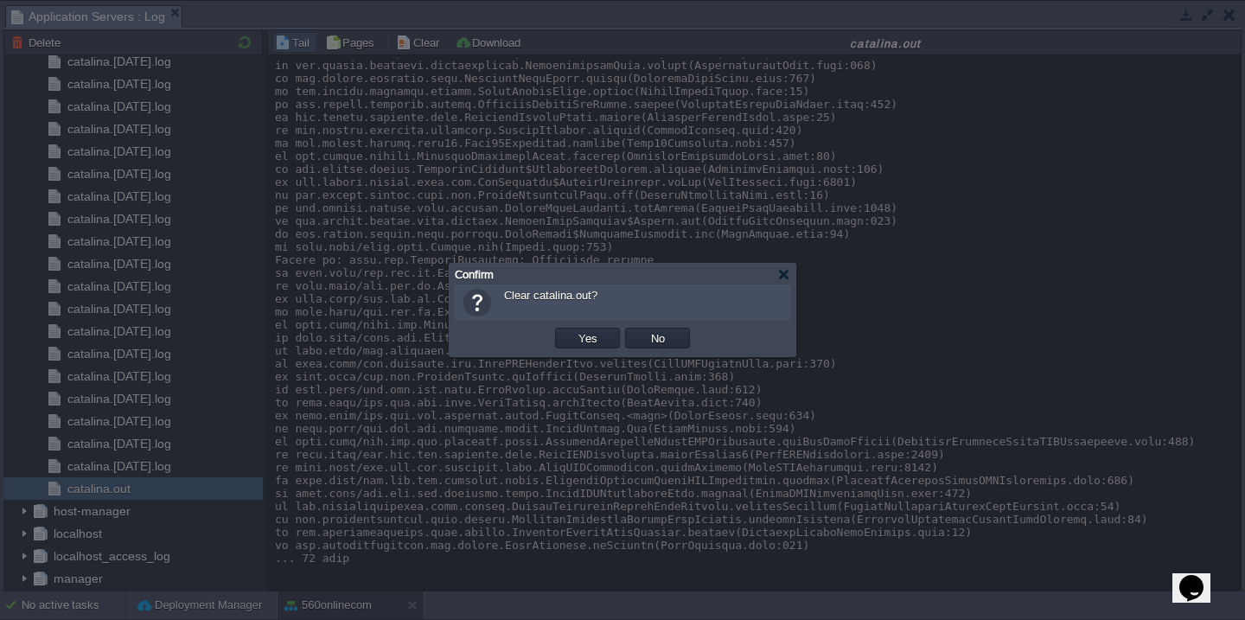
click at [573, 330] on button "Yes" at bounding box center [587, 338] width 29 height 16
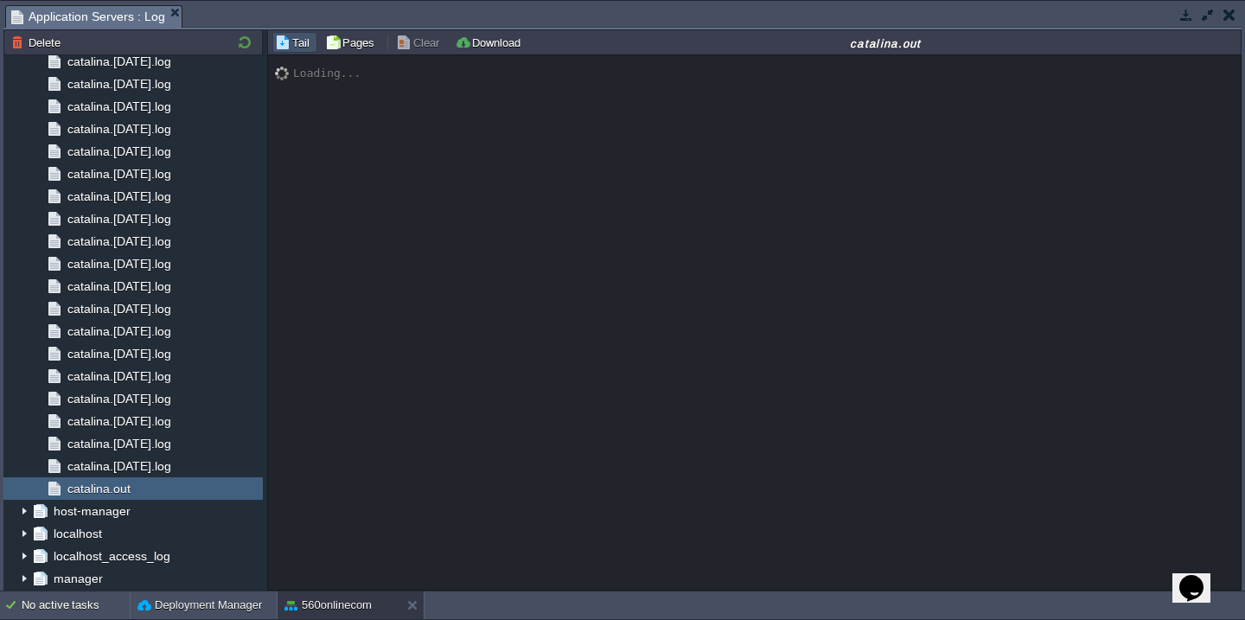
scroll to position [0, 0]
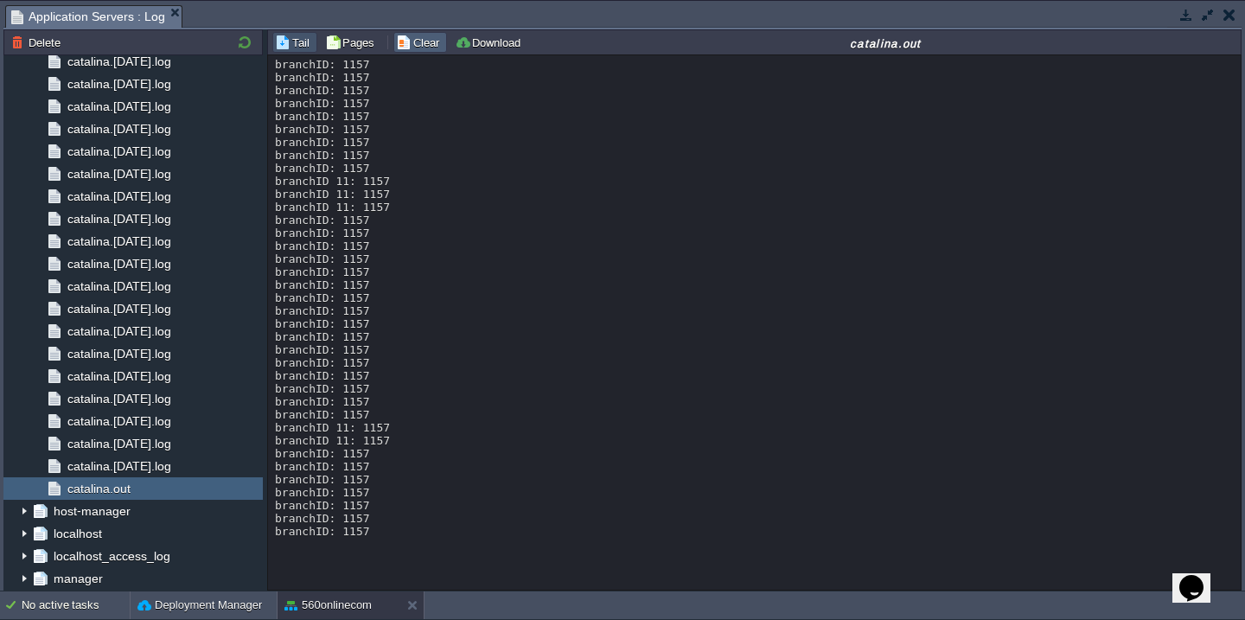
click at [407, 46] on button "Clear" at bounding box center [420, 43] width 48 height 16
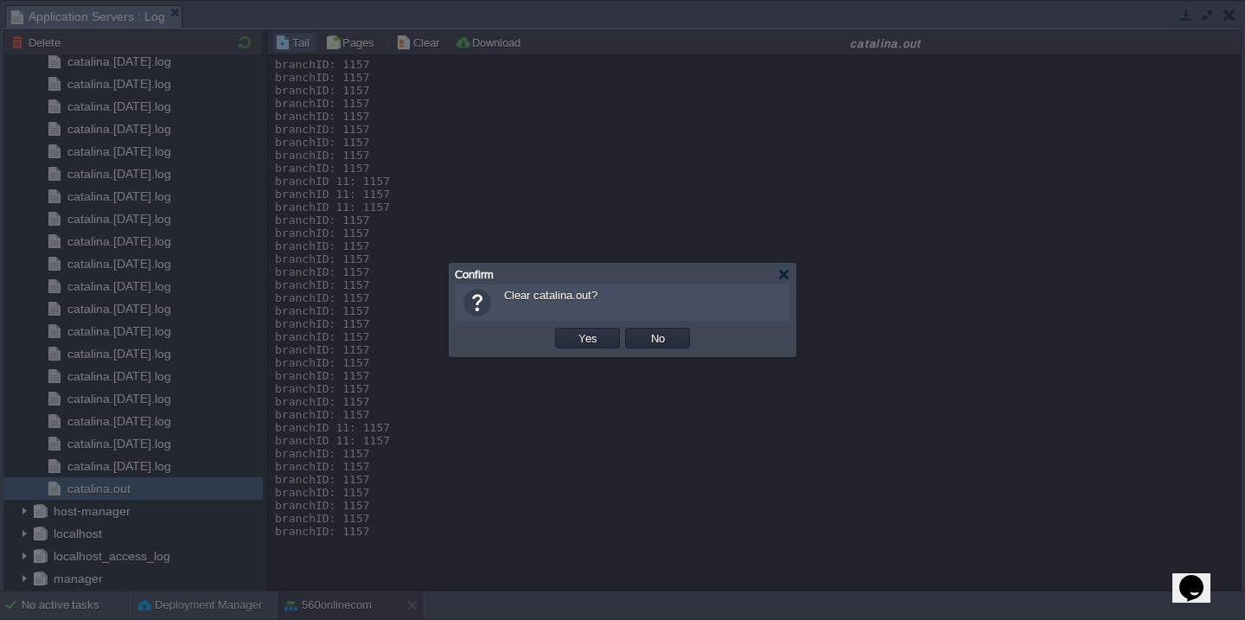
click at [573, 330] on button "Yes" at bounding box center [587, 338] width 29 height 16
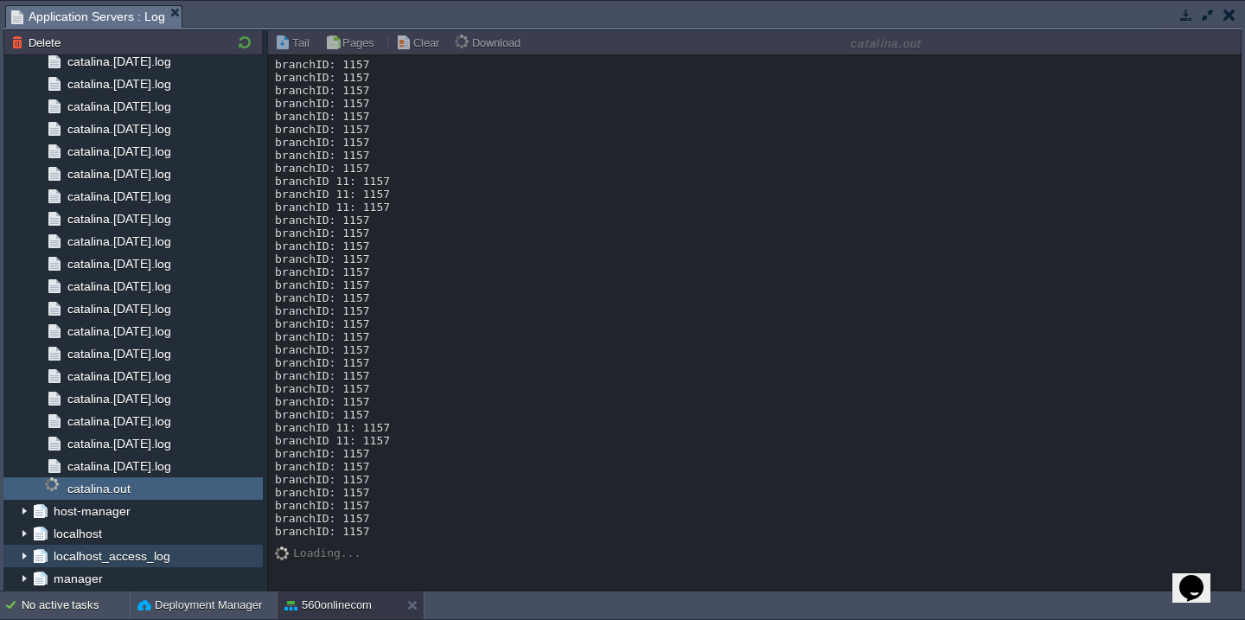
click at [15, 553] on img at bounding box center [10, 553] width 14 height 16
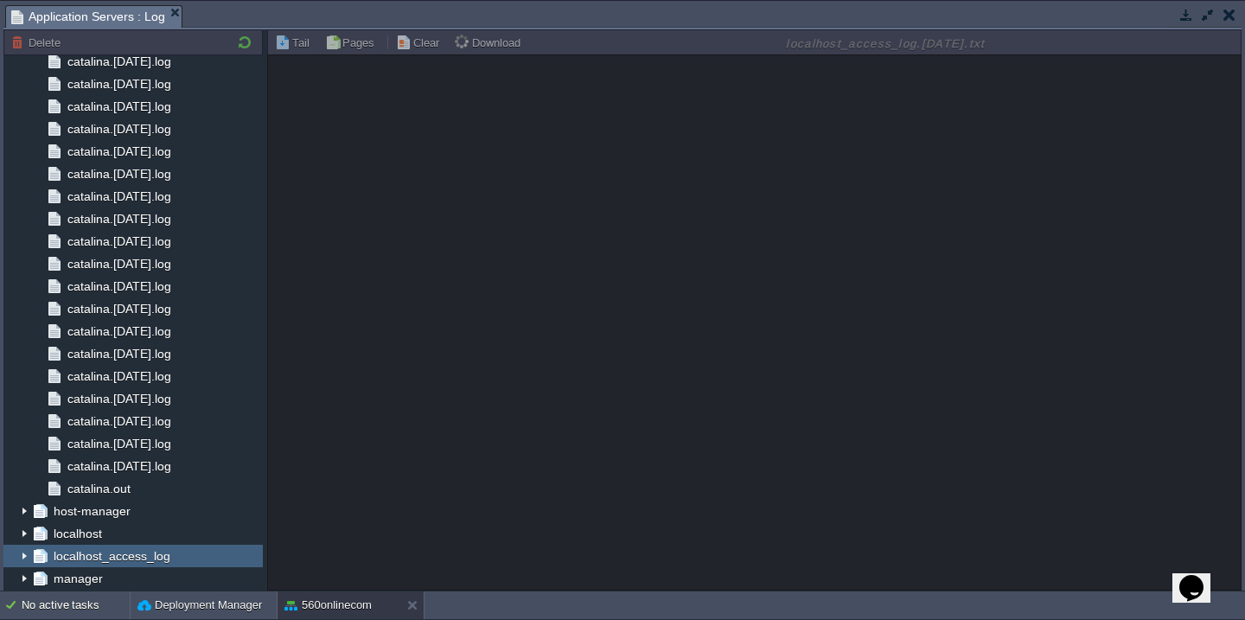
click at [25, 554] on img at bounding box center [24, 556] width 14 height 22
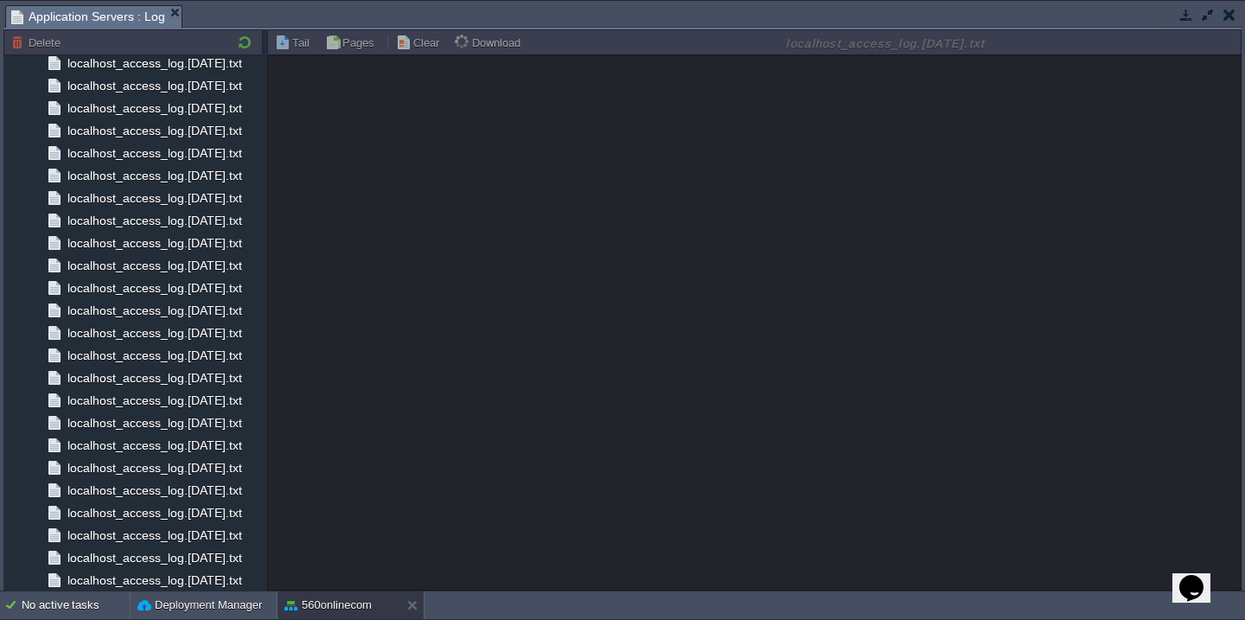
scroll to position [5227, 0]
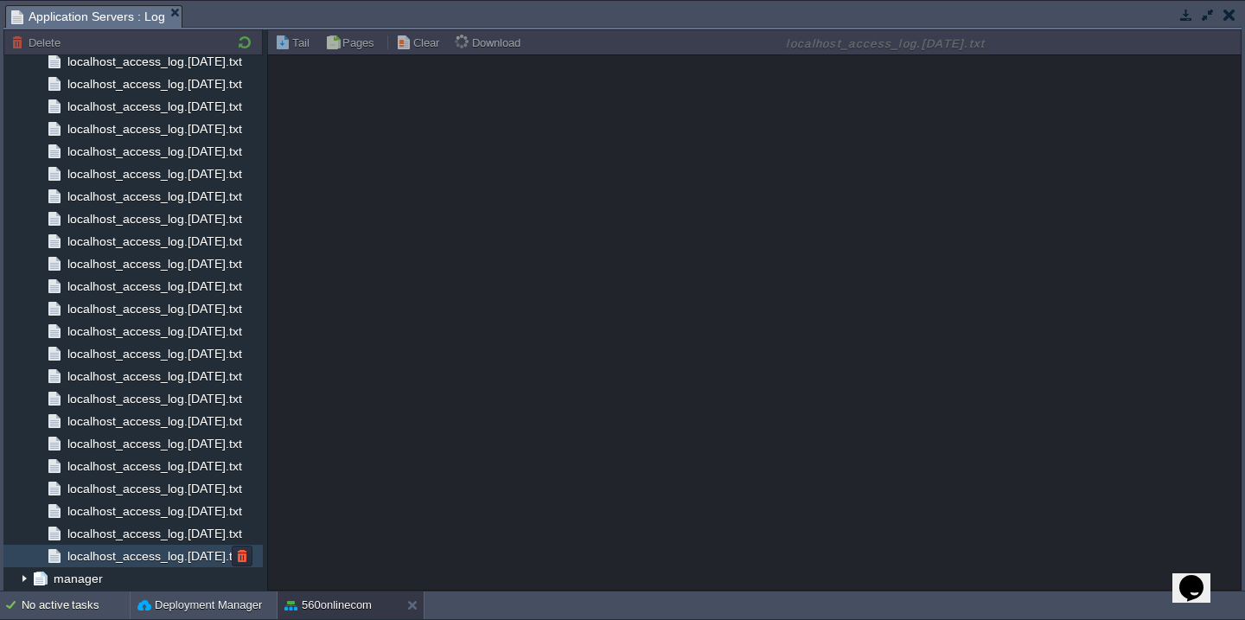
click at [117, 548] on span "localhost_access_log.[DATE].txt" at bounding box center [154, 556] width 181 height 16
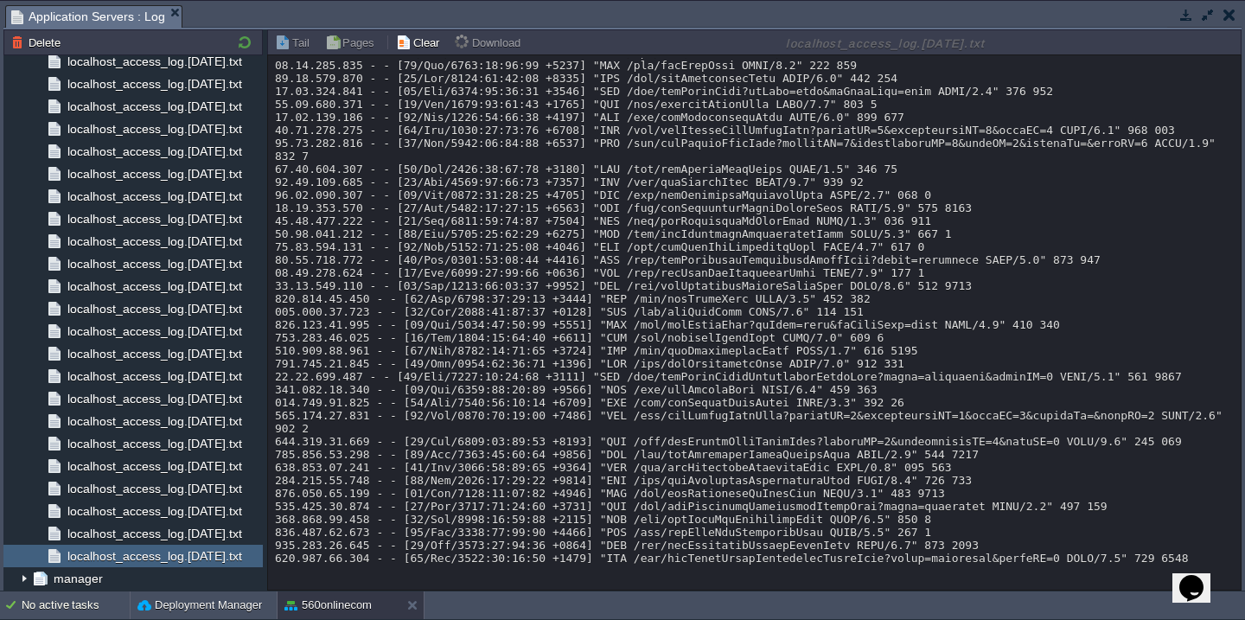
click at [416, 42] on button "Clear" at bounding box center [420, 43] width 48 height 16
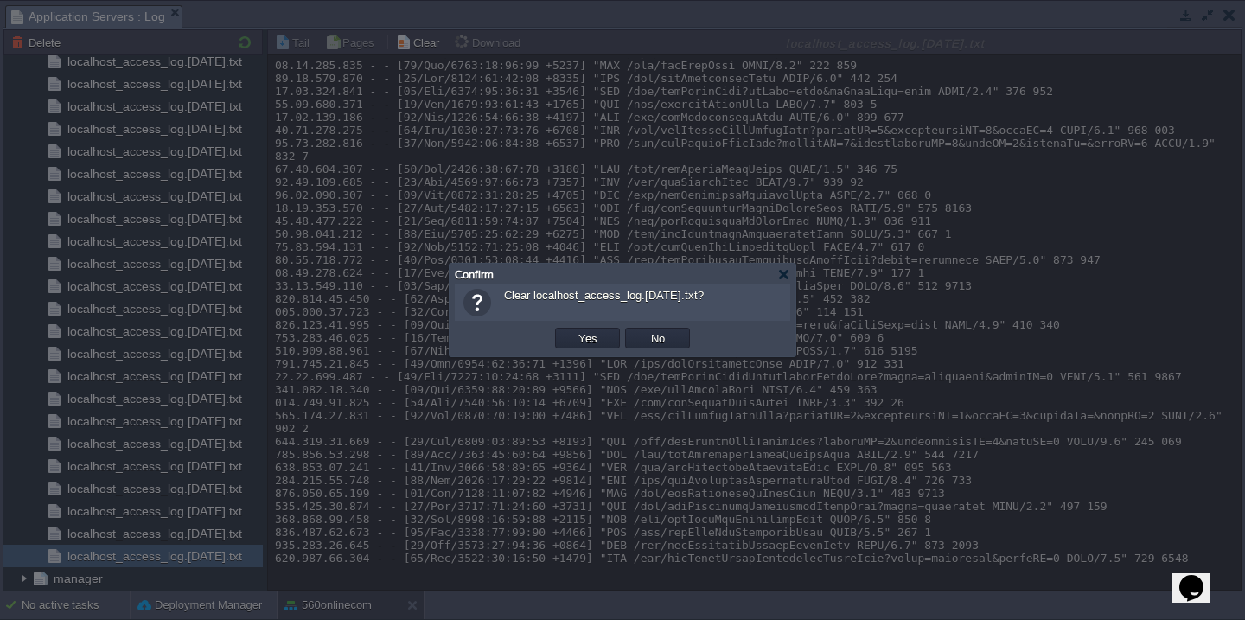
click at [573, 330] on button "Yes" at bounding box center [587, 338] width 29 height 16
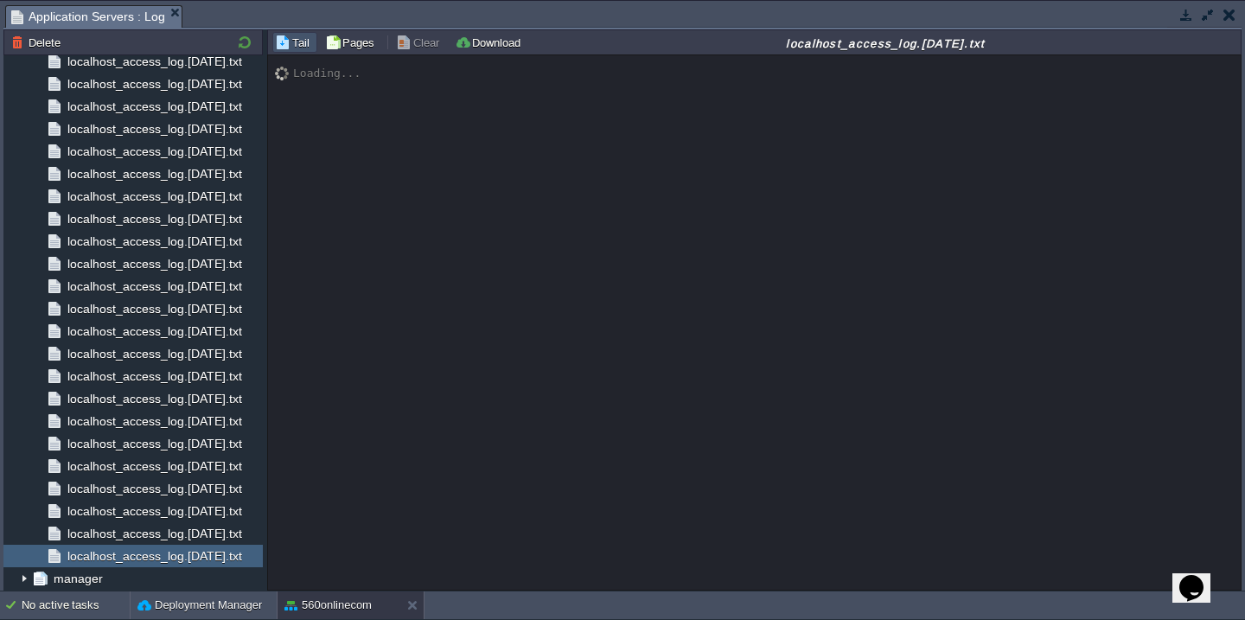
scroll to position [751, 0]
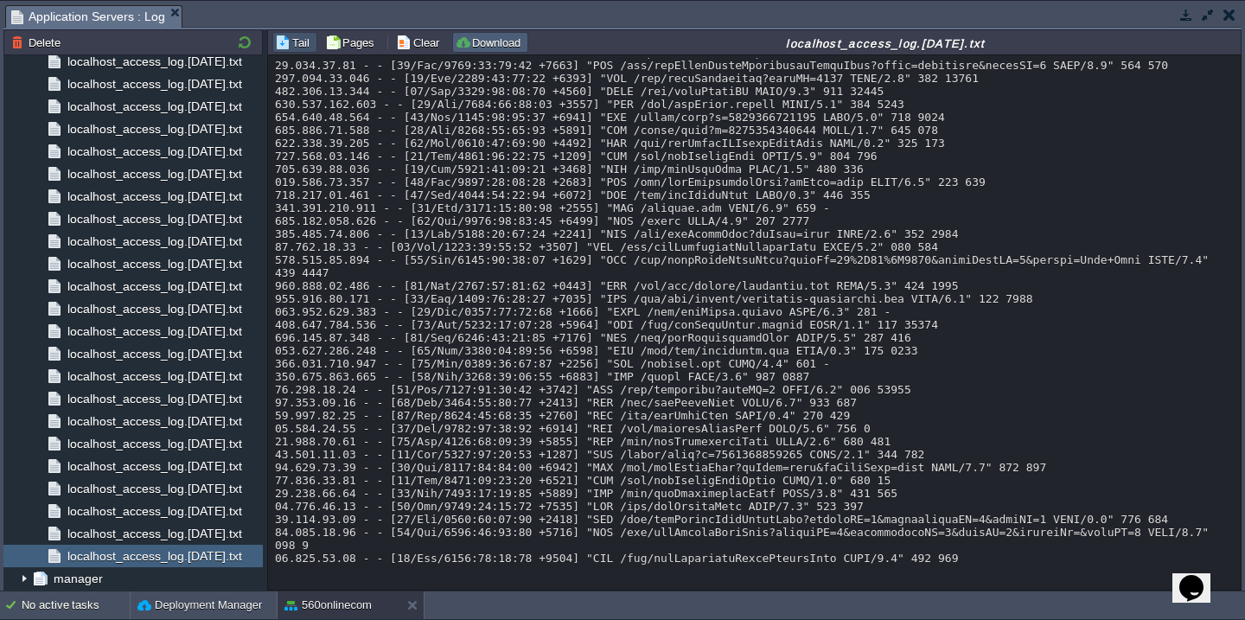
click at [485, 46] on button "Download" at bounding box center [490, 43] width 71 height 16
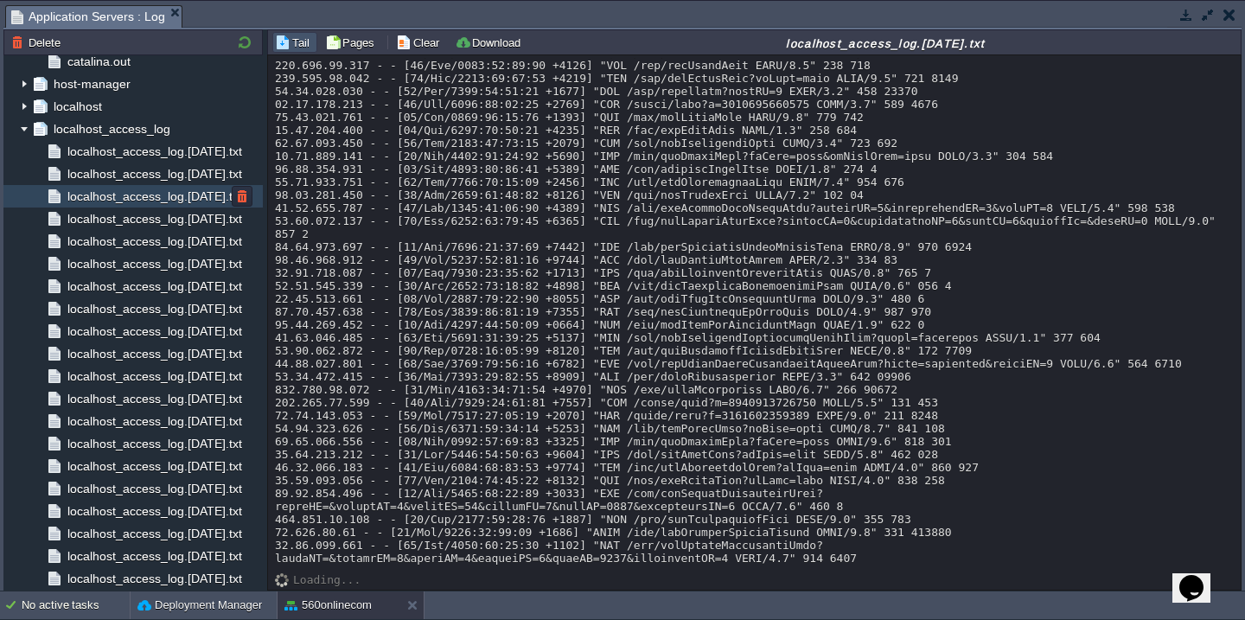
scroll to position [1948, 0]
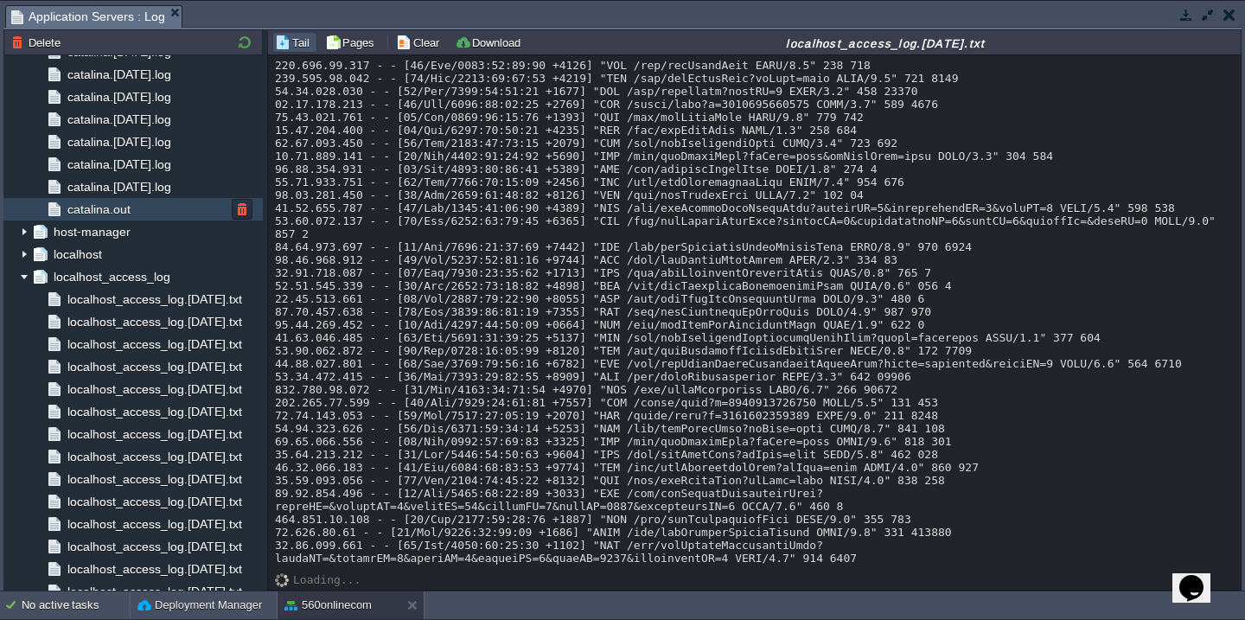
click at [142, 207] on div "catalina.out" at bounding box center [132, 209] width 259 height 22
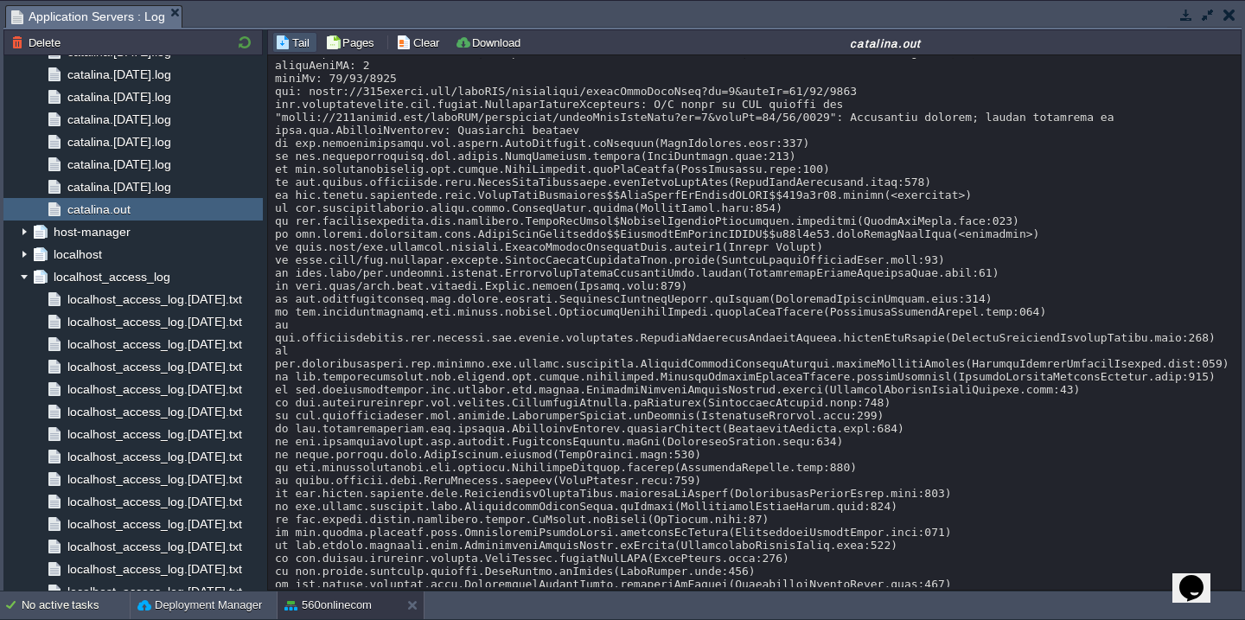
scroll to position [0, 0]
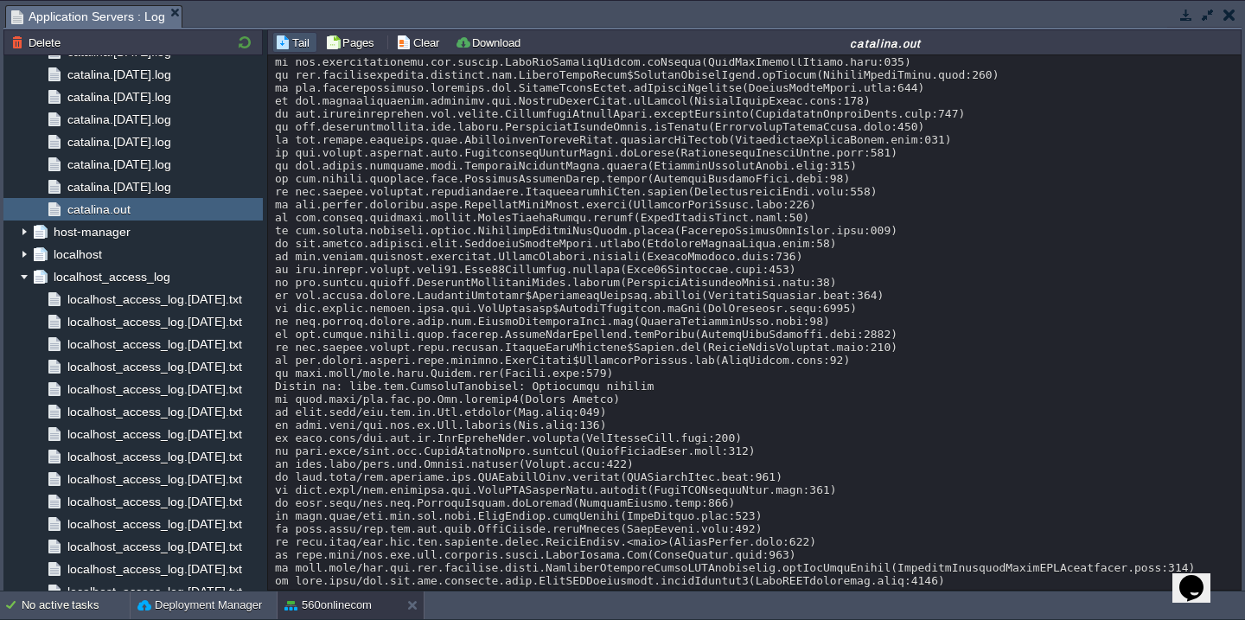
scroll to position [1231, 0]
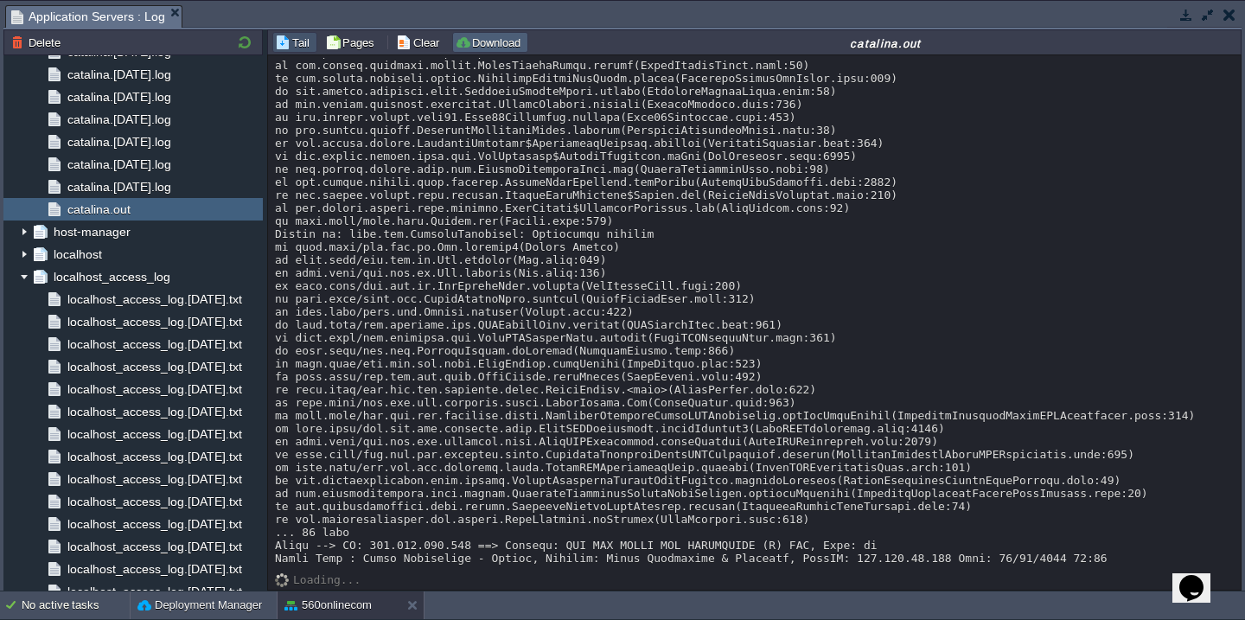
click at [503, 42] on button "Download" at bounding box center [490, 43] width 71 height 16
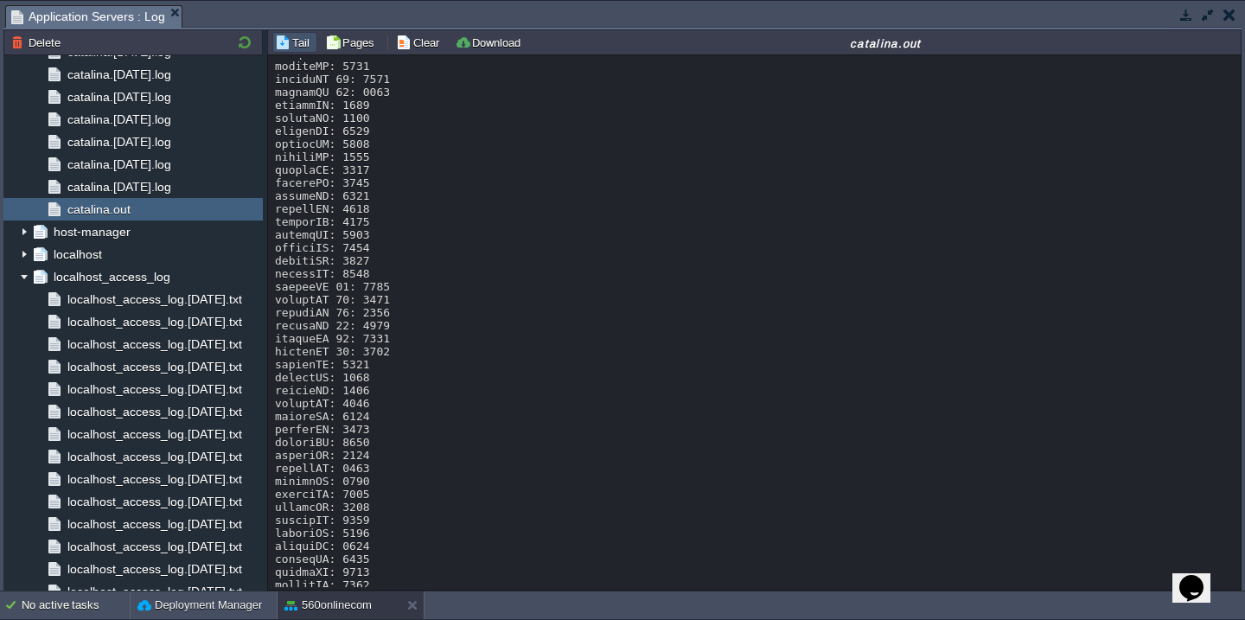
scroll to position [2165, 0]
